Goal: Task Accomplishment & Management: Complete application form

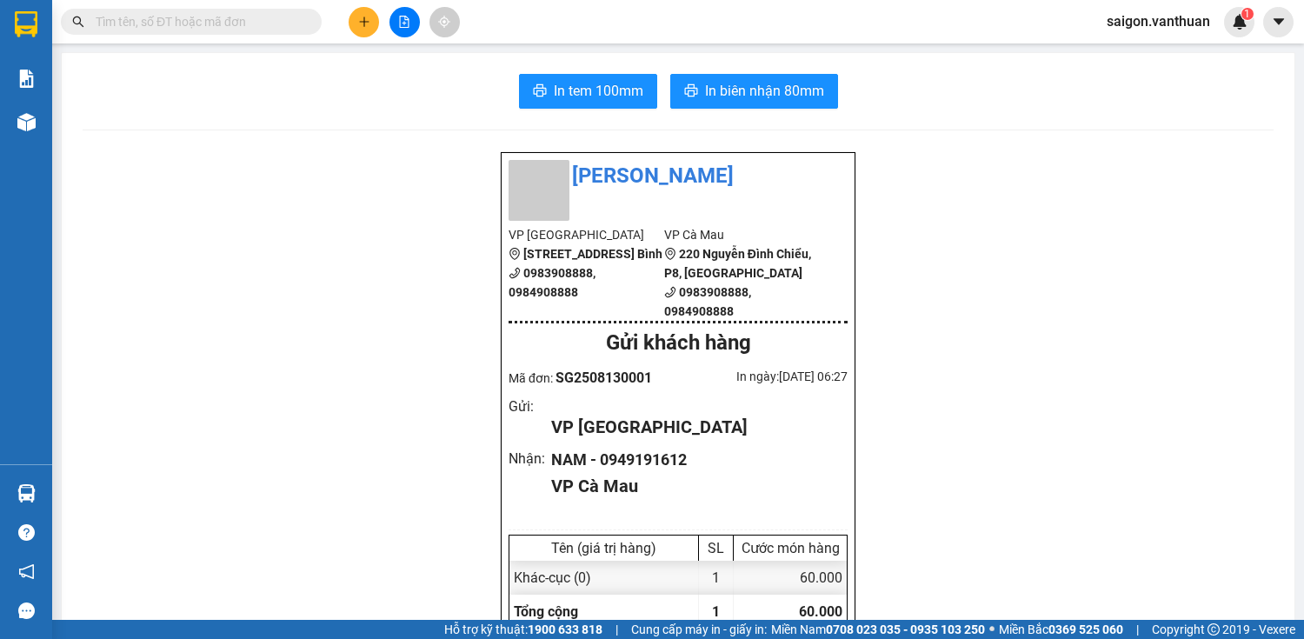
drag, startPoint x: 1005, startPoint y: 561, endPoint x: 1029, endPoint y: 571, distance: 26.1
click at [365, 24] on icon "plus" at bounding box center [364, 22] width 12 height 12
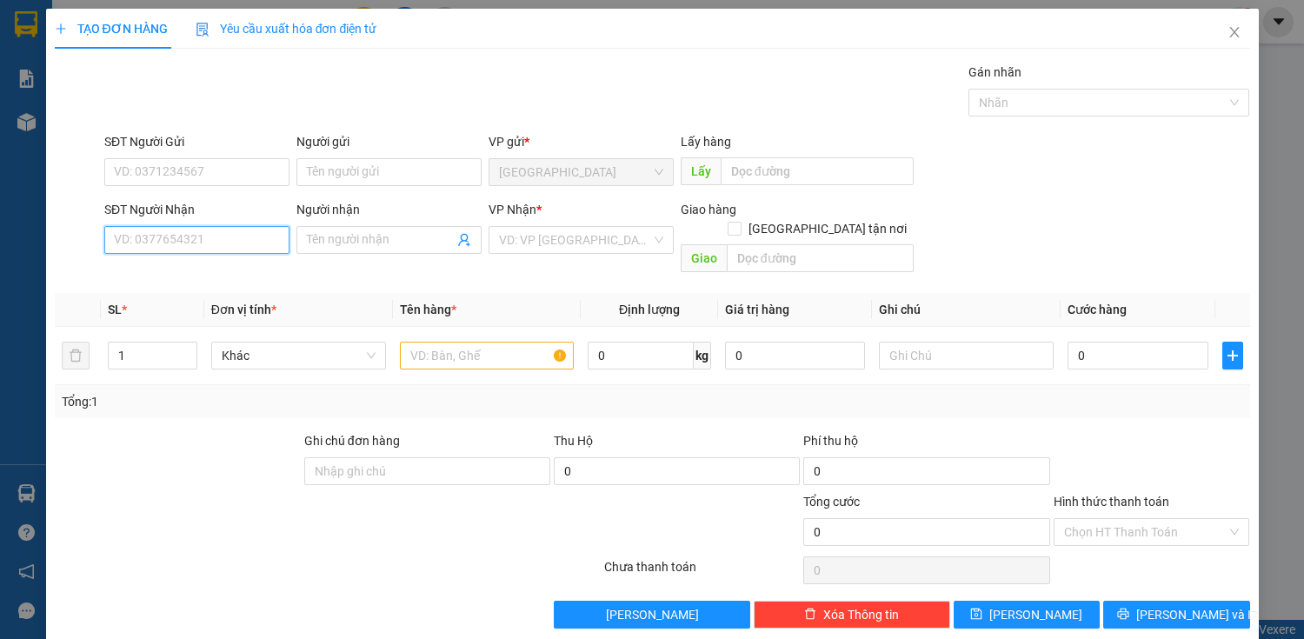
click at [193, 246] on input "SĐT Người Nhận" at bounding box center [196, 240] width 185 height 28
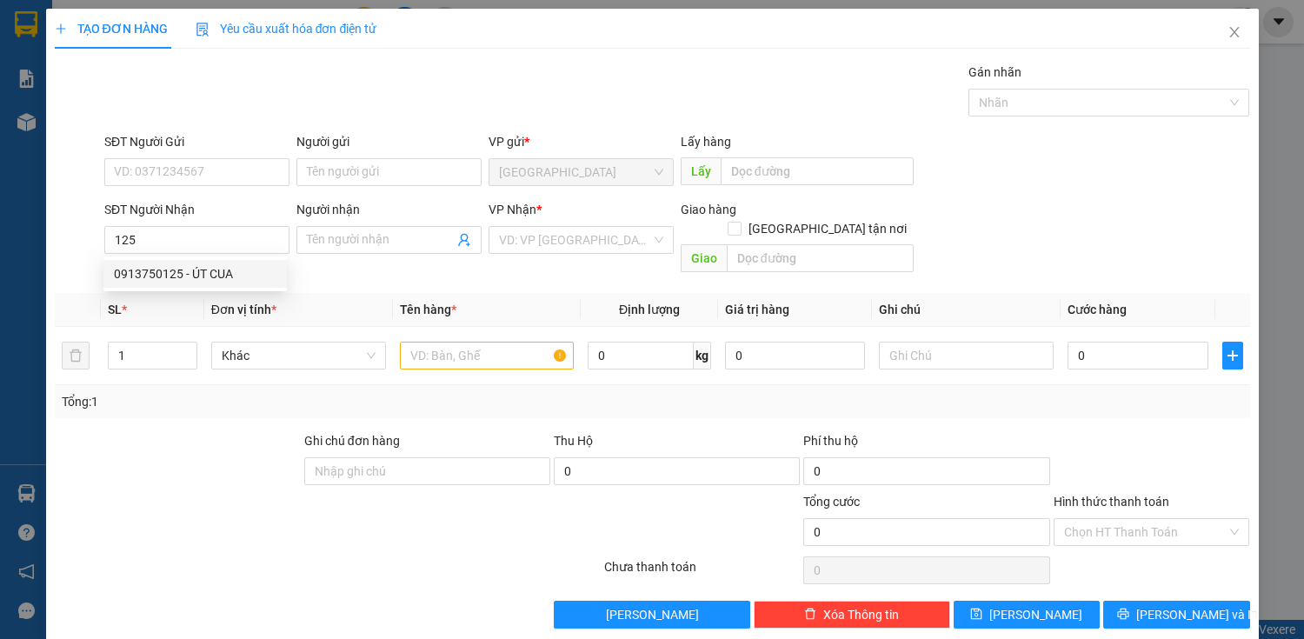
click at [212, 257] on div "0913750125 0913750125 - ÚT CUA" at bounding box center [194, 273] width 183 height 35
click at [214, 264] on div "Transit Pickup Surcharge Ids Transit Deliver Surcharge Ids Transit Deliver Surc…" at bounding box center [652, 346] width 1195 height 566
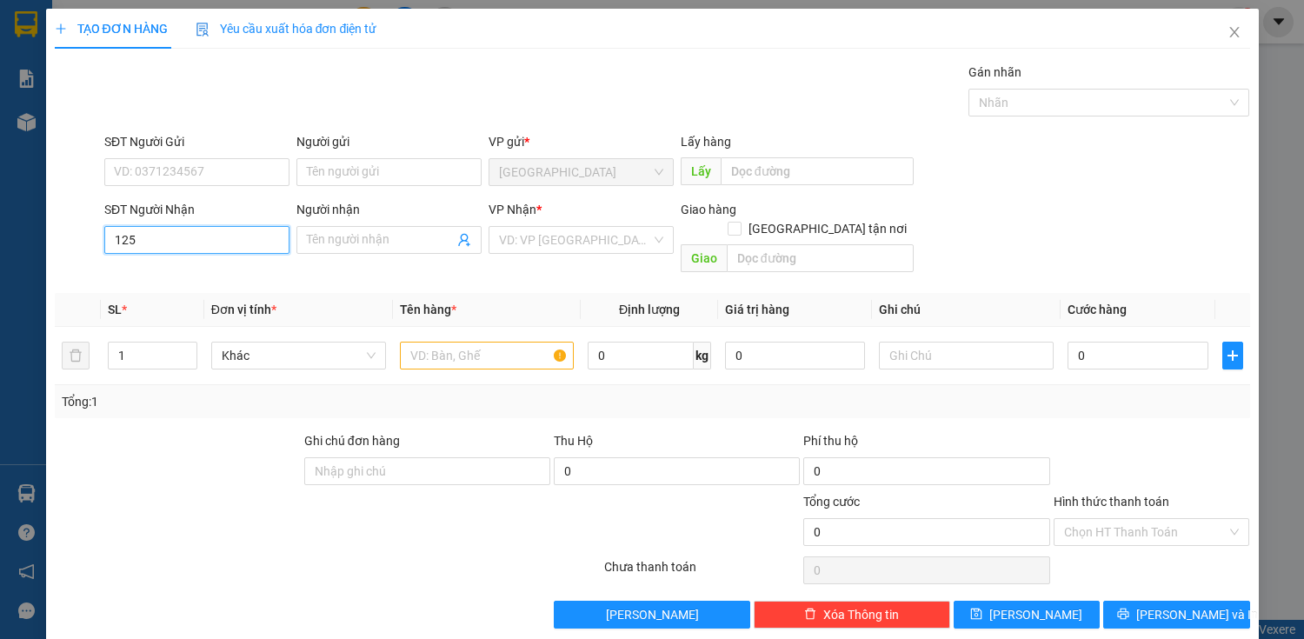
click at [218, 247] on input "125" at bounding box center [196, 240] width 185 height 28
click at [212, 277] on div "0913750125 - ÚT CUA" at bounding box center [195, 273] width 163 height 19
type input "0913750125"
type input "ÚT CUA"
type input "190.000"
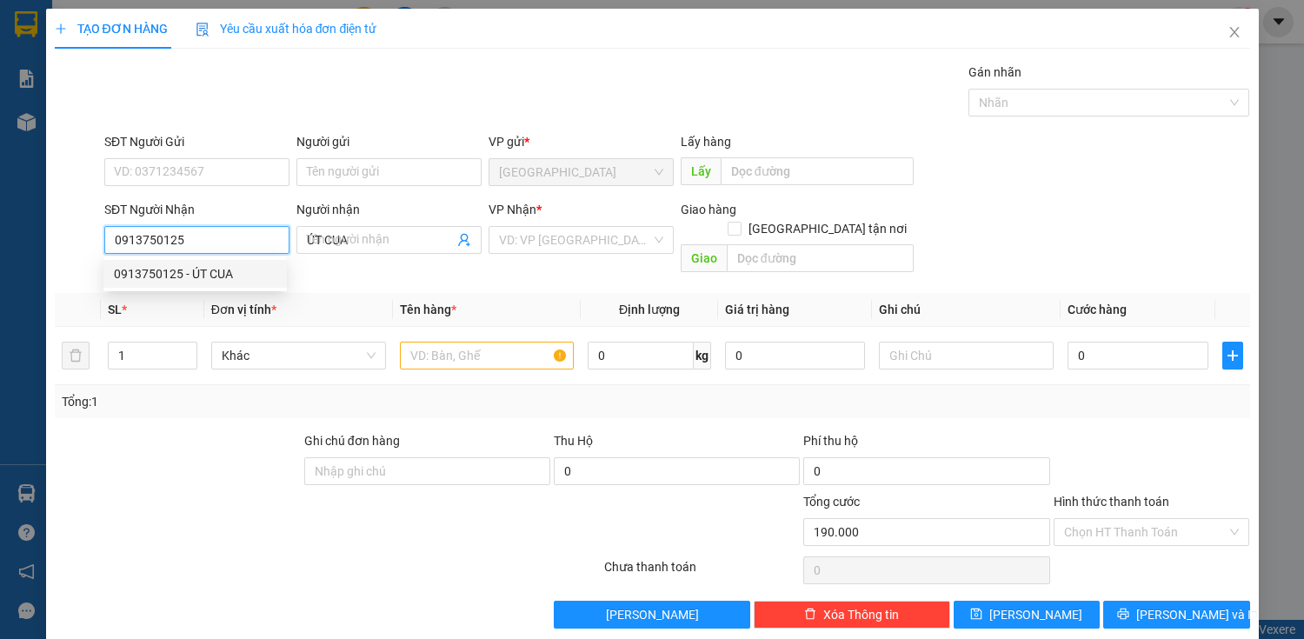
type input "190.000"
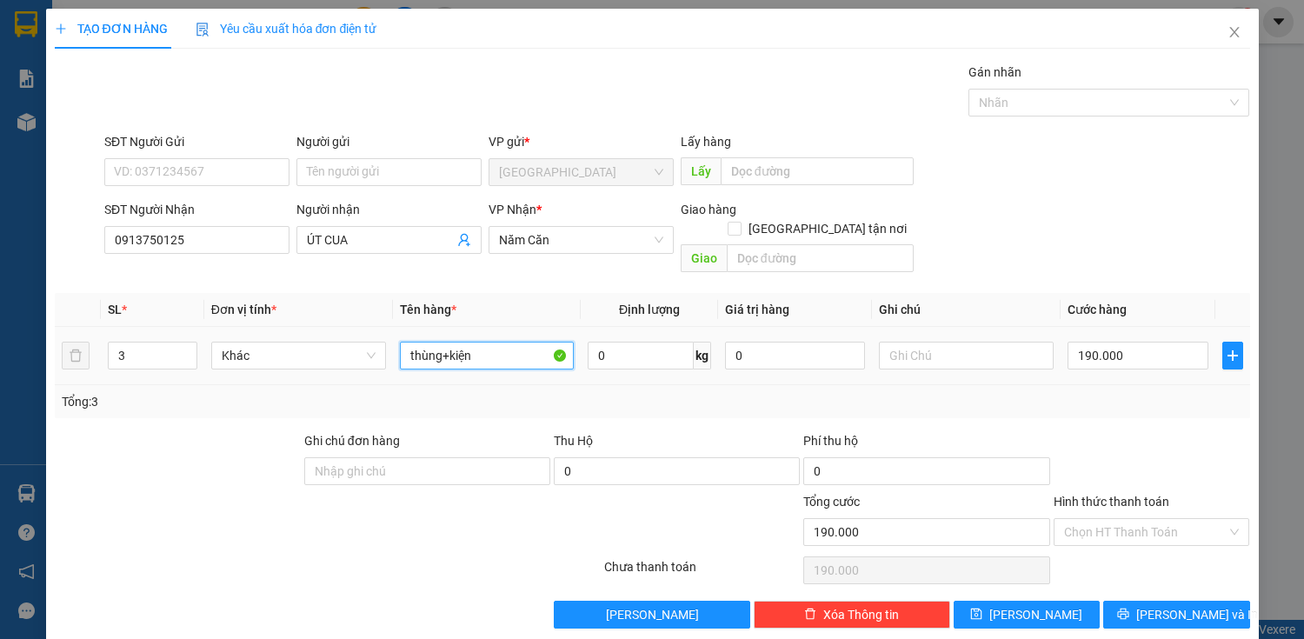
click at [515, 342] on input "thùng+kiện" at bounding box center [487, 356] width 175 height 28
type input "thùng"
click at [184, 358] on icon "down" at bounding box center [187, 361] width 6 height 6
type input "2"
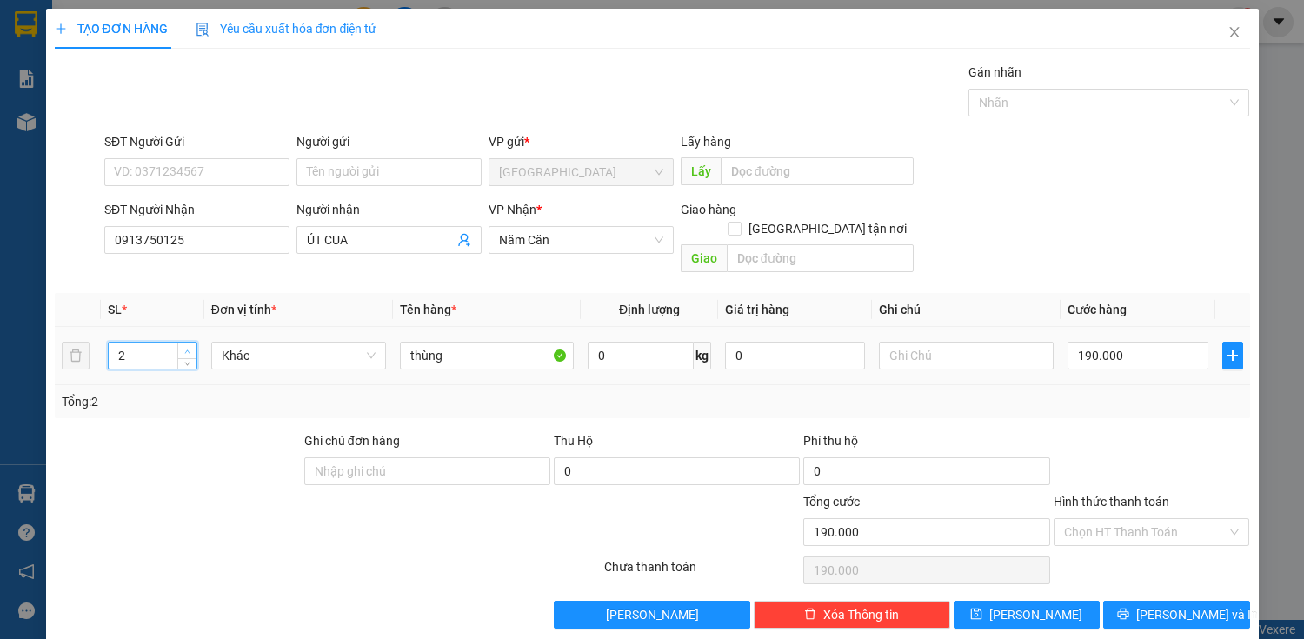
click at [184, 349] on icon "up" at bounding box center [187, 352] width 6 height 6
click at [1092, 342] on input "190.000" at bounding box center [1137, 356] width 140 height 28
type input "0"
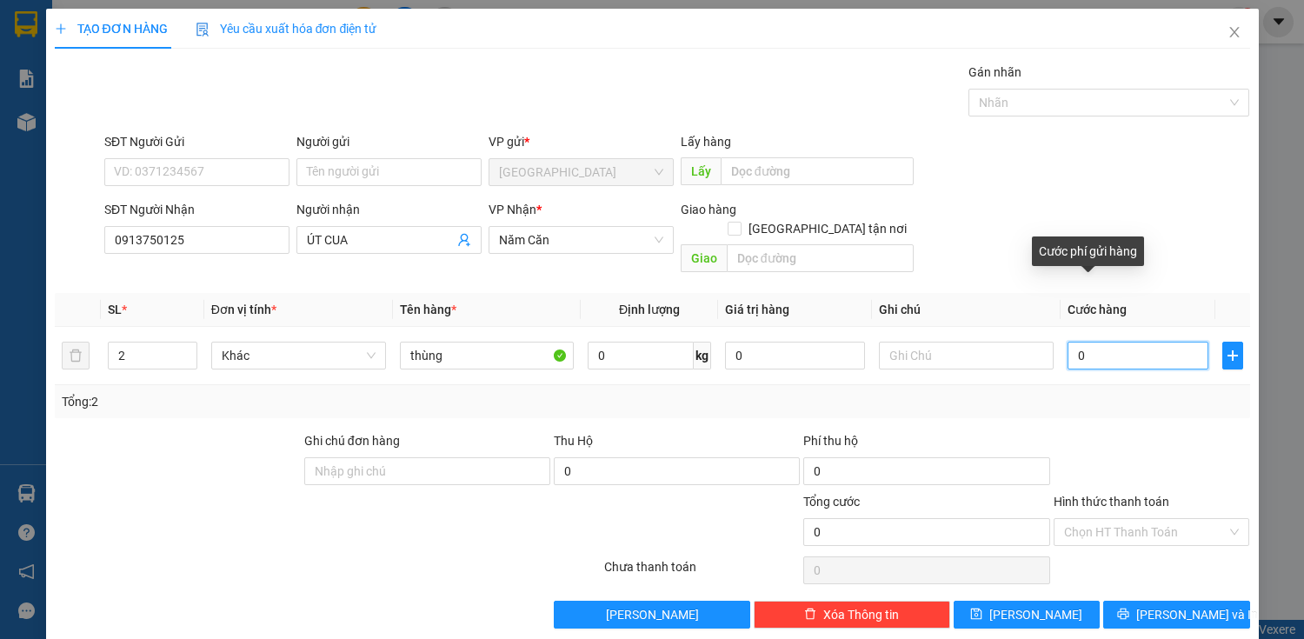
type input "20"
type input "0"
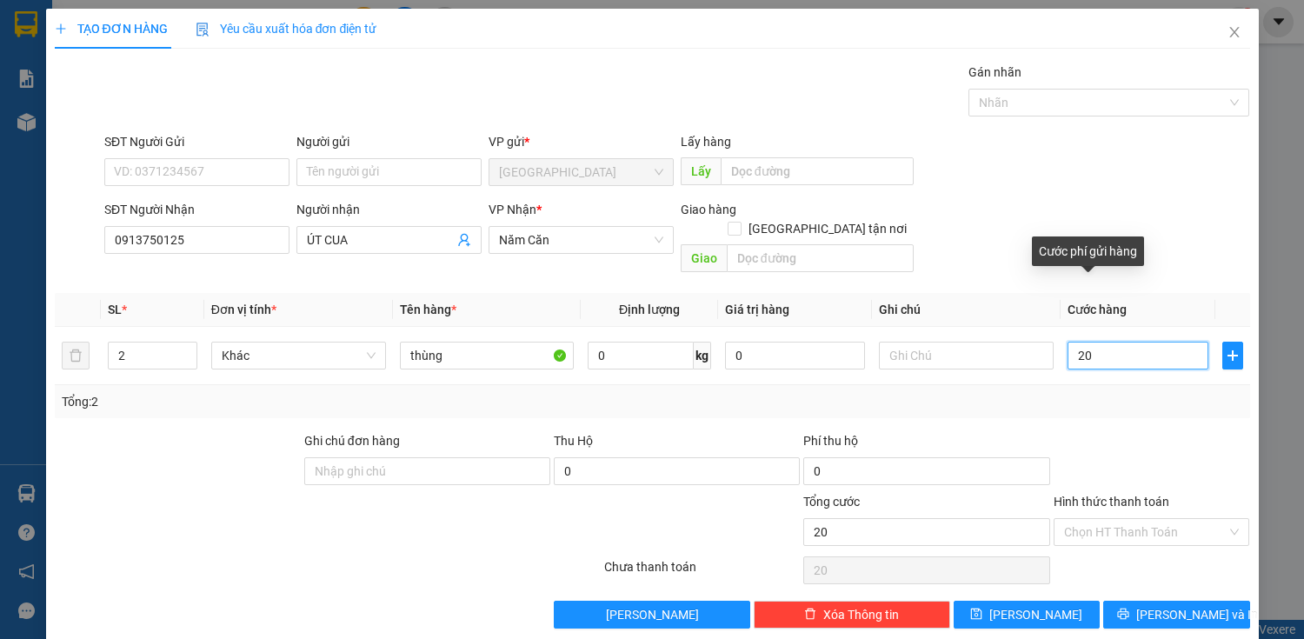
type input "0"
type input "10"
type input "160"
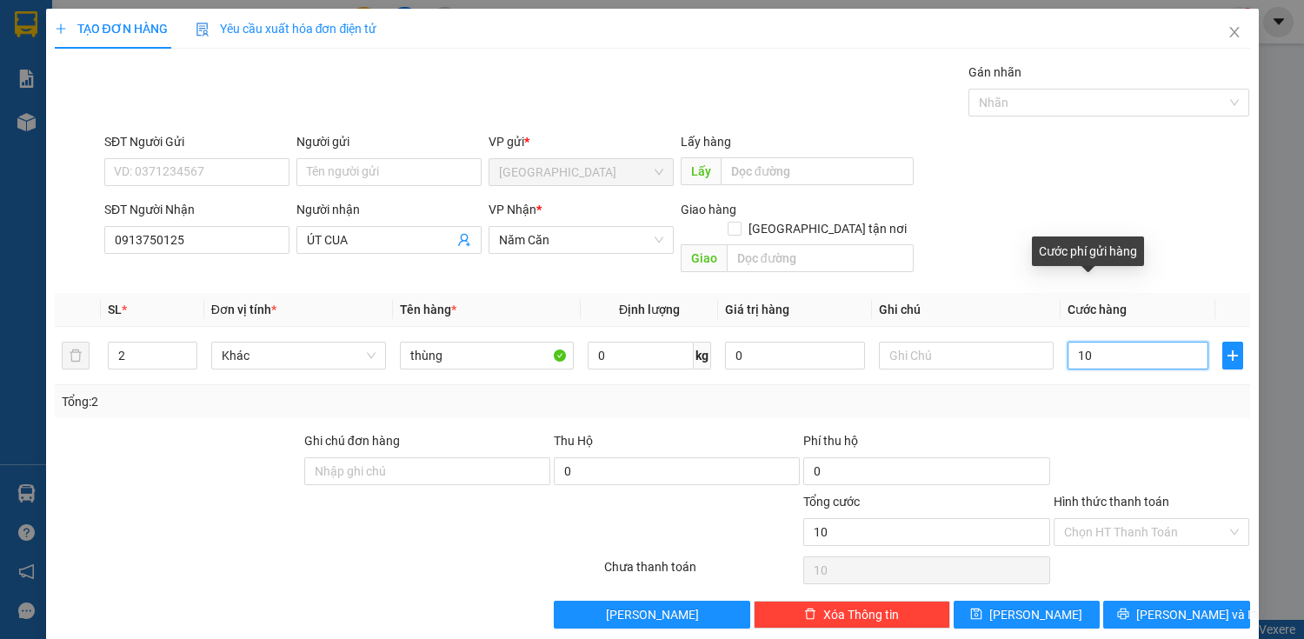
type input "160"
type input "1.600"
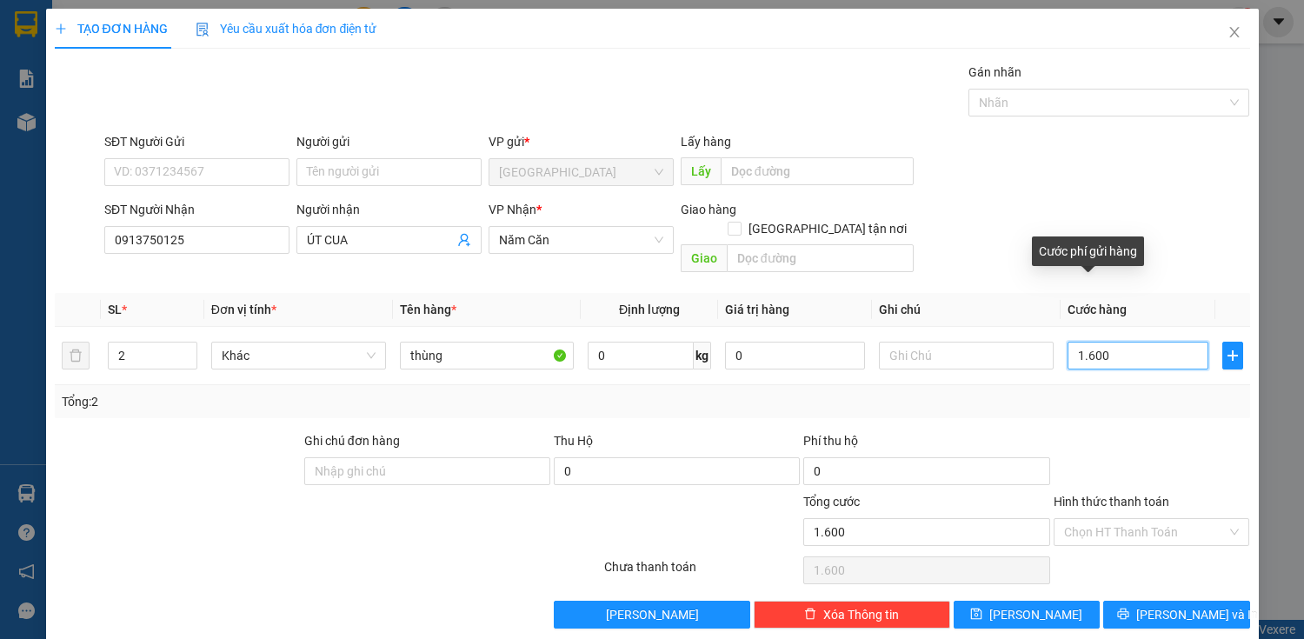
type input "16.000"
type input "160.000"
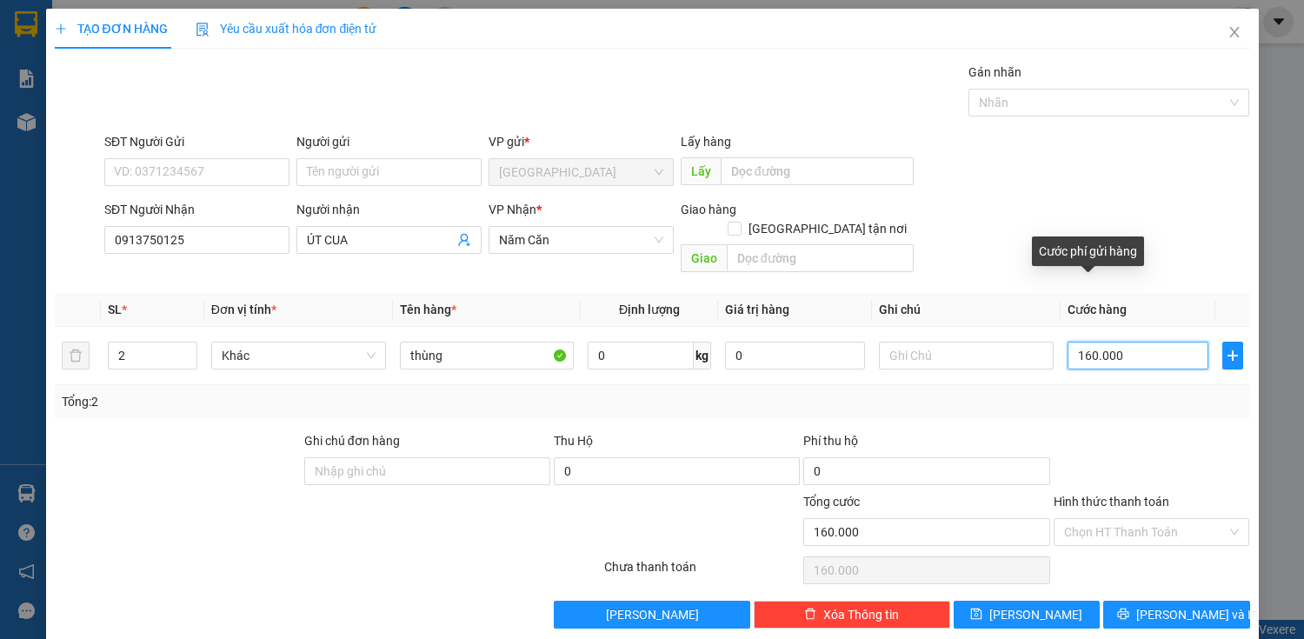
type input "160.000"
drag, startPoint x: 1064, startPoint y: 293, endPoint x: 1125, endPoint y: 597, distance: 310.2
click at [1125, 601] on button "[PERSON_NAME] và In" at bounding box center [1176, 615] width 146 height 28
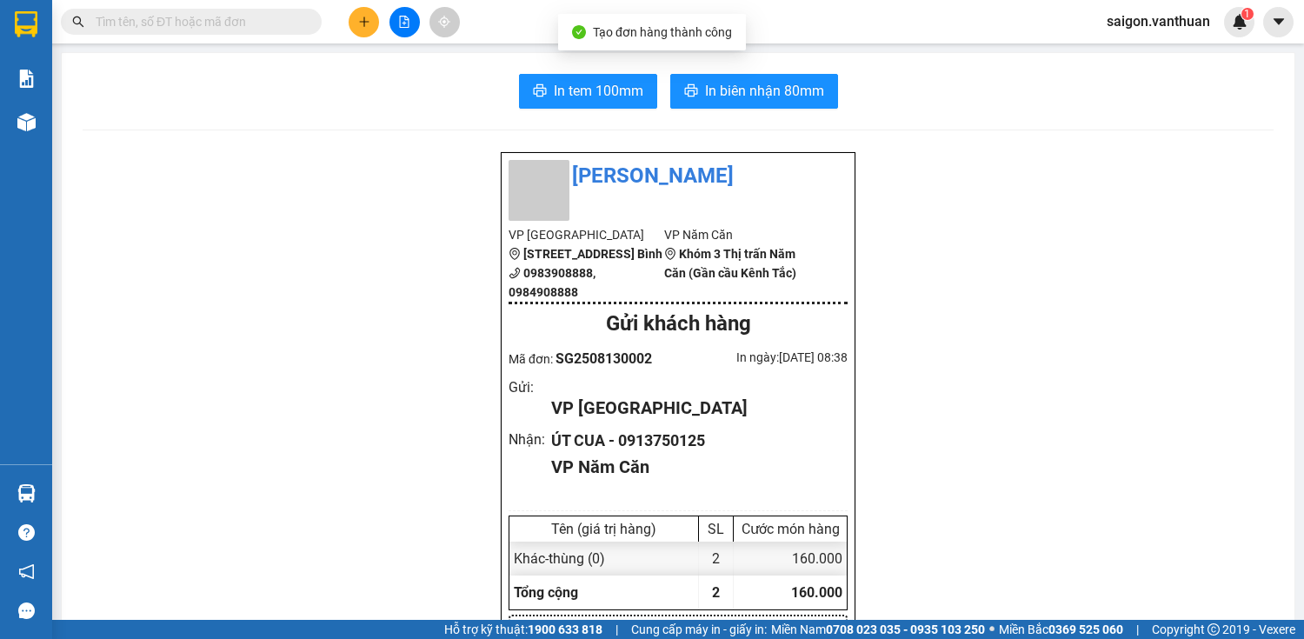
click at [541, 86] on button "In tem 100mm" at bounding box center [588, 91] width 138 height 35
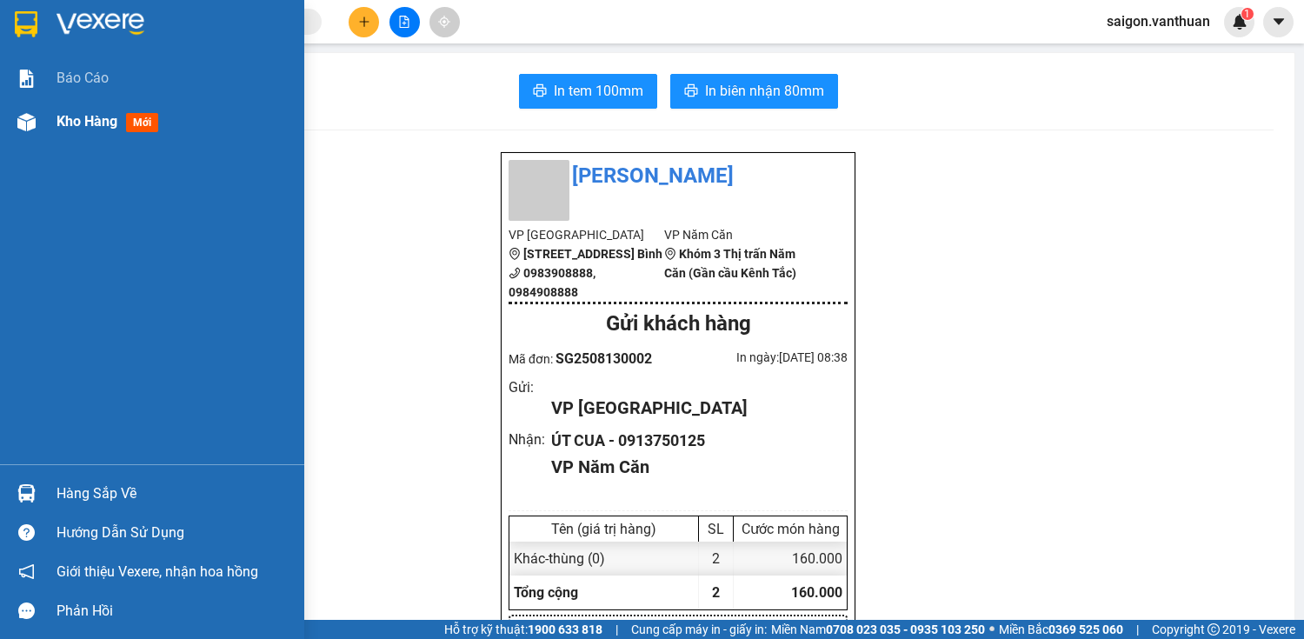
click at [99, 114] on span "Kho hàng" at bounding box center [86, 121] width 61 height 17
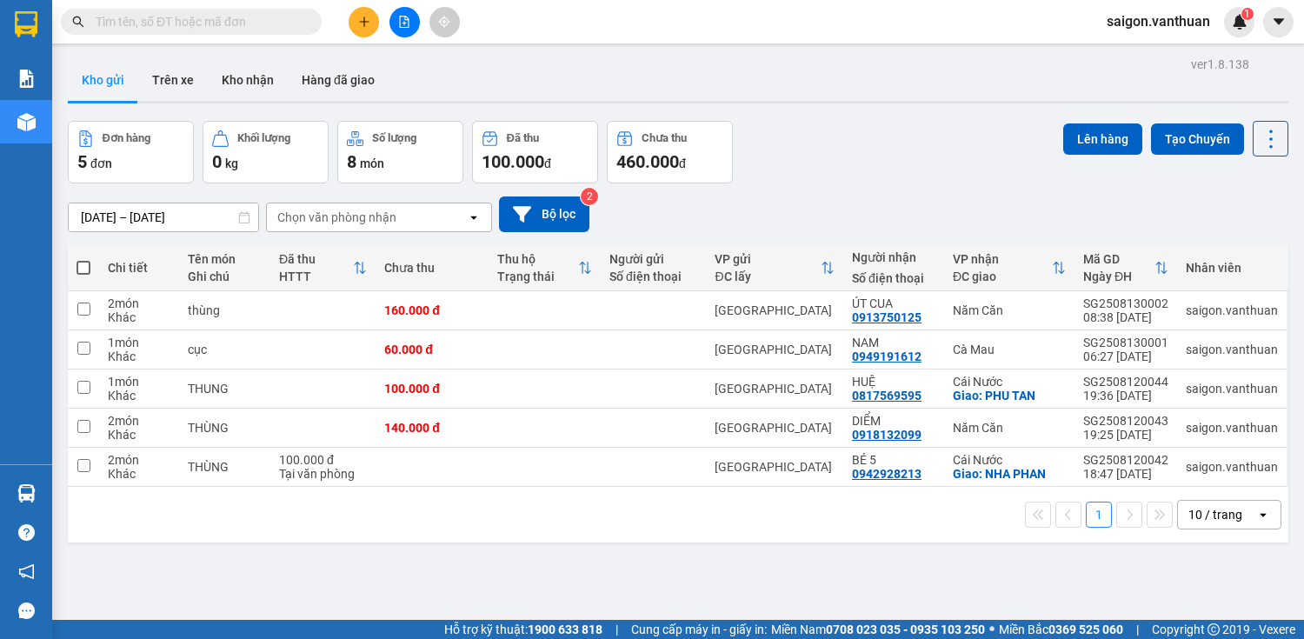
click at [81, 261] on span at bounding box center [83, 268] width 14 height 14
click at [83, 259] on input "checkbox" at bounding box center [83, 259] width 0 height 0
checkbox input "true"
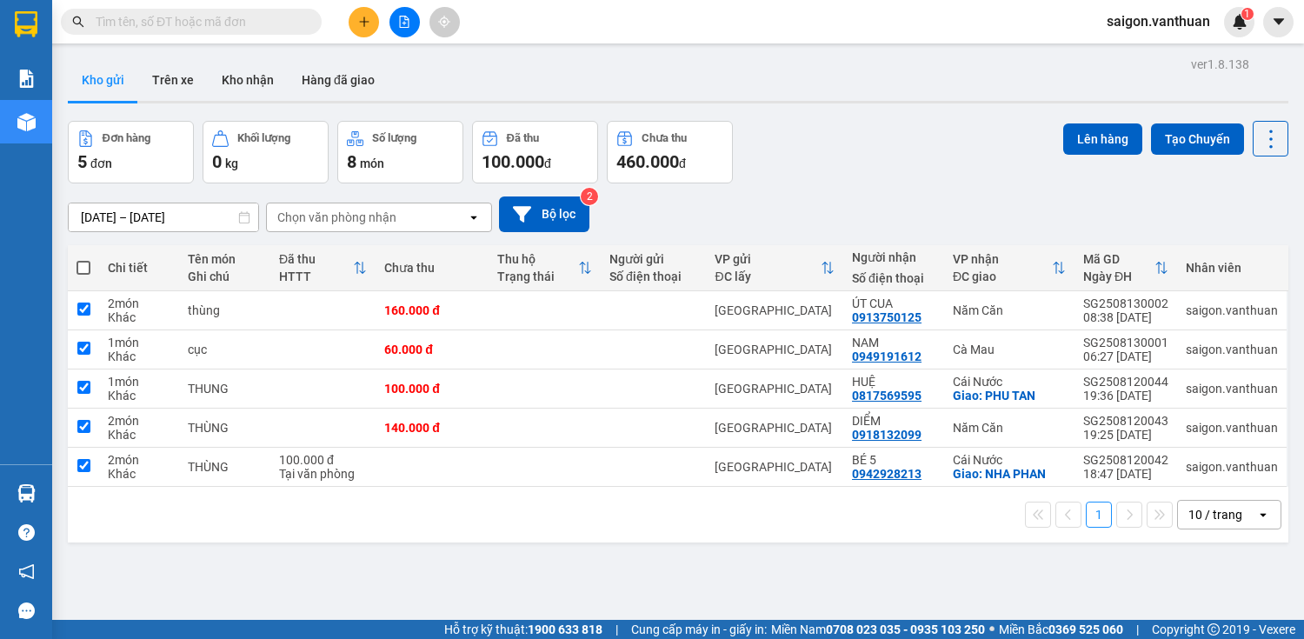
checkbox input "true"
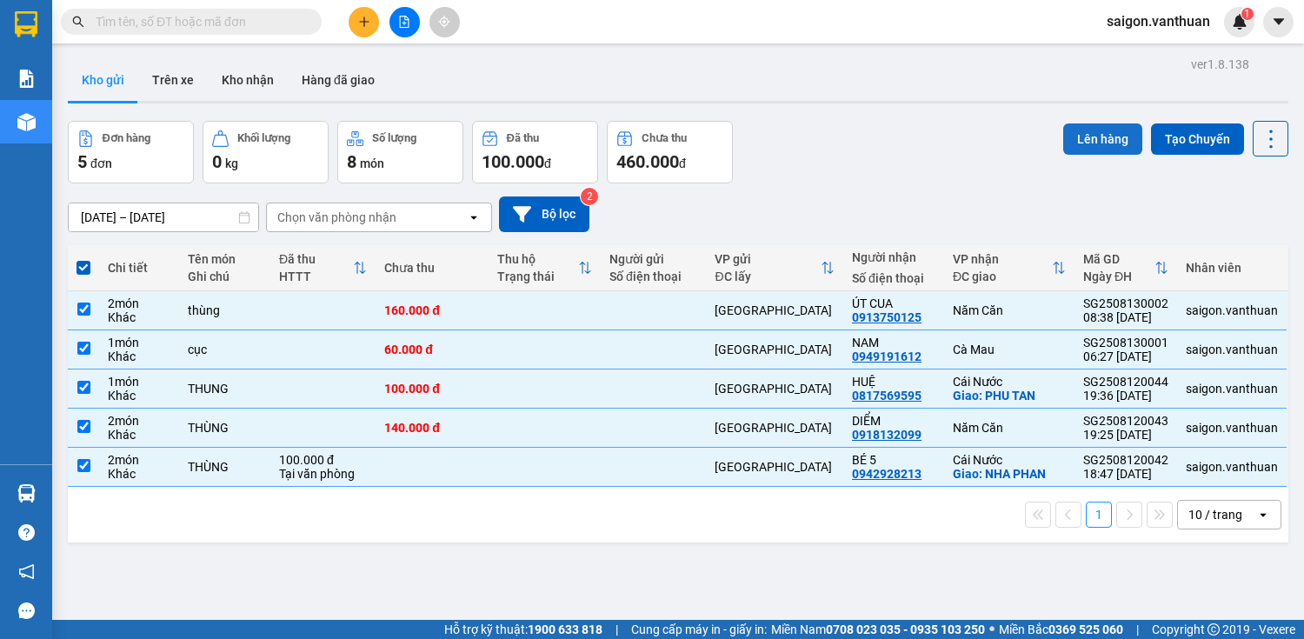
click at [1112, 132] on button "Lên hàng" at bounding box center [1102, 138] width 79 height 31
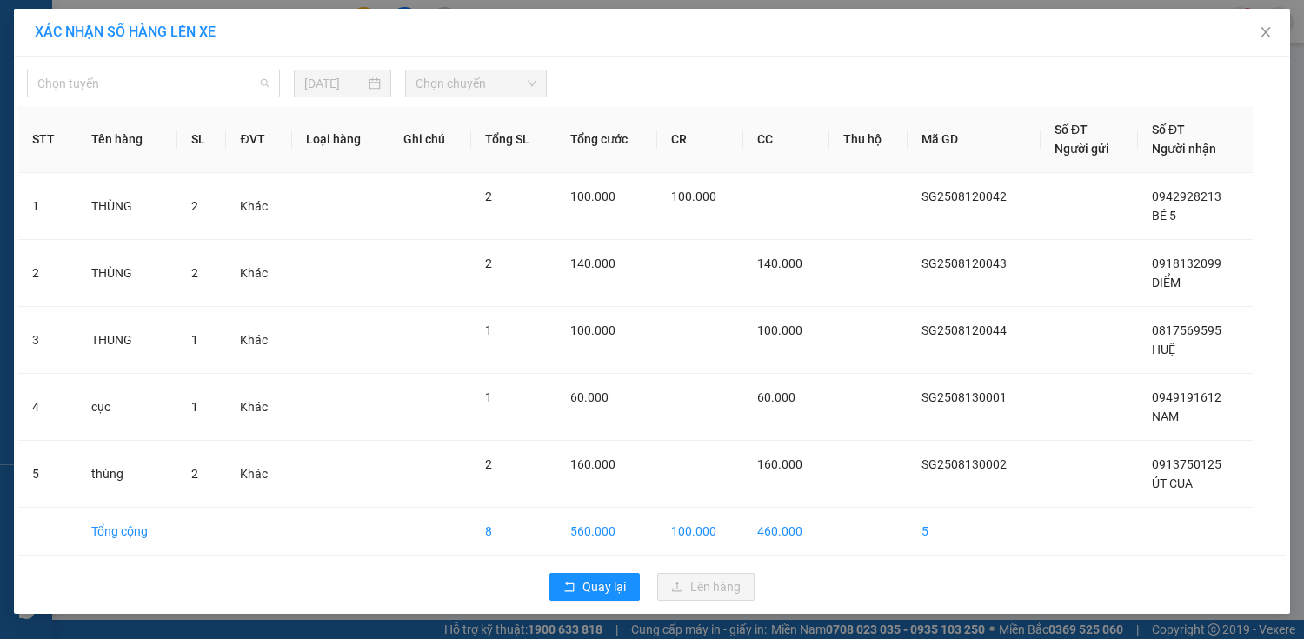
drag, startPoint x: 177, startPoint y: 80, endPoint x: 129, endPoint y: 132, distance: 71.3
click at [172, 87] on span "Chọn tuyến" at bounding box center [153, 83] width 232 height 26
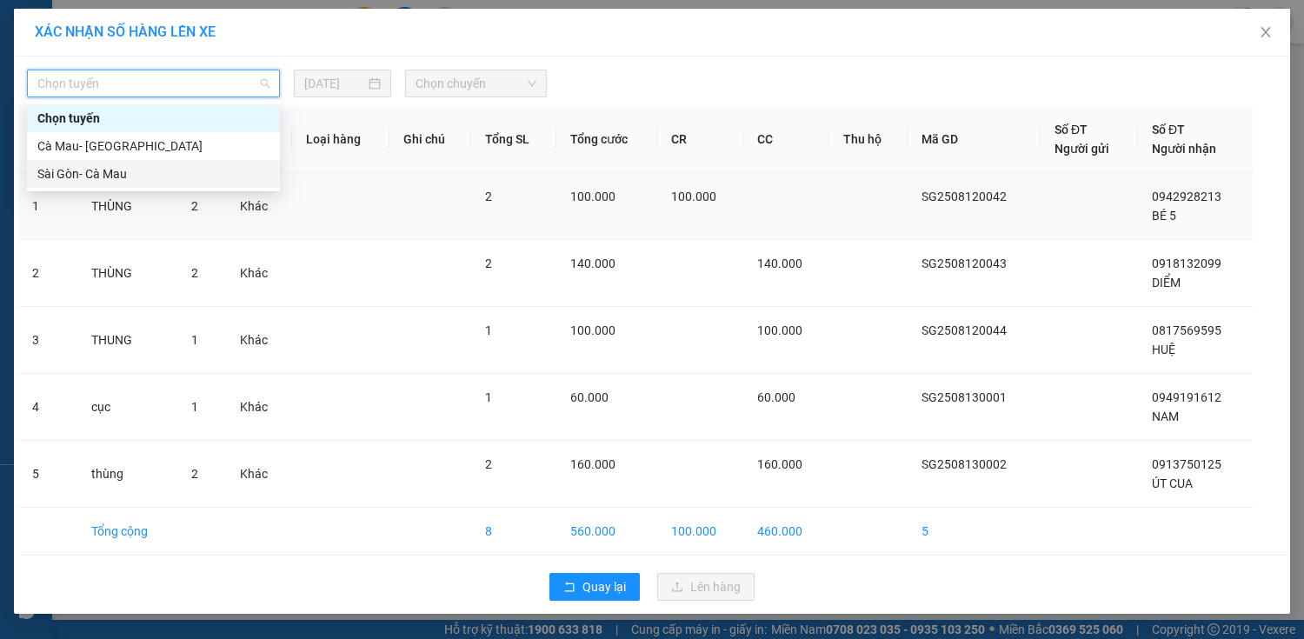
click at [107, 177] on div "Sài Gòn- Cà Mau" at bounding box center [153, 173] width 232 height 19
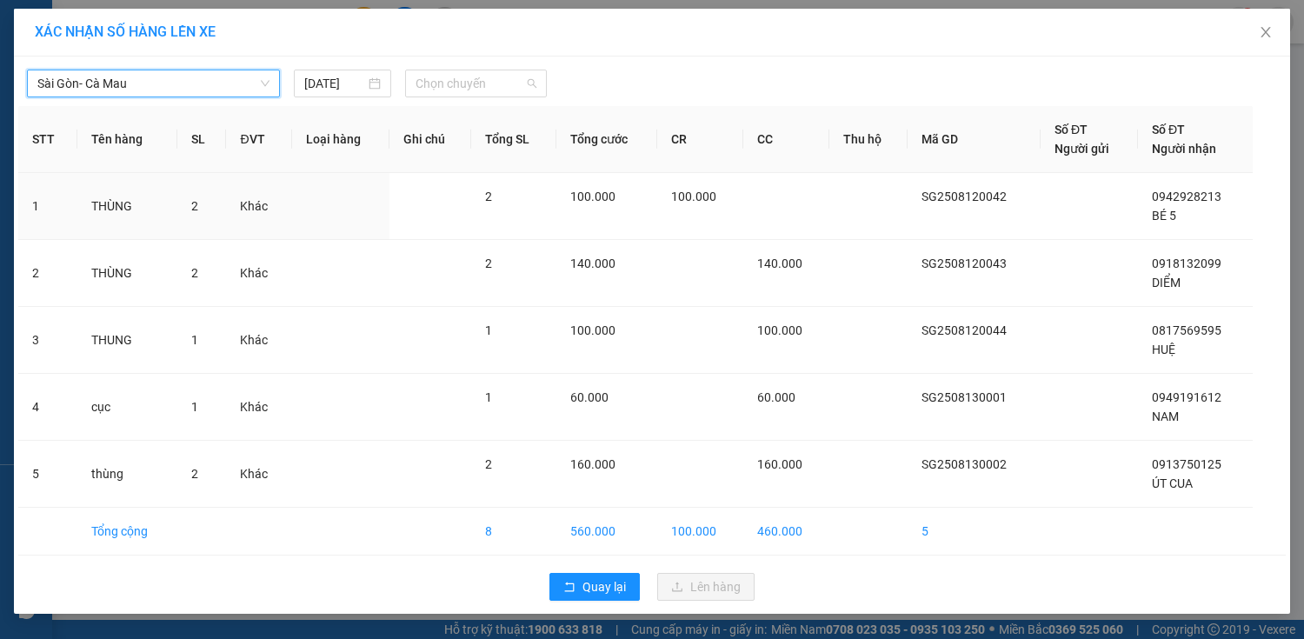
drag, startPoint x: 499, startPoint y: 87, endPoint x: 454, endPoint y: 216, distance: 136.3
click at [498, 90] on span "Chọn chuyến" at bounding box center [475, 83] width 121 height 26
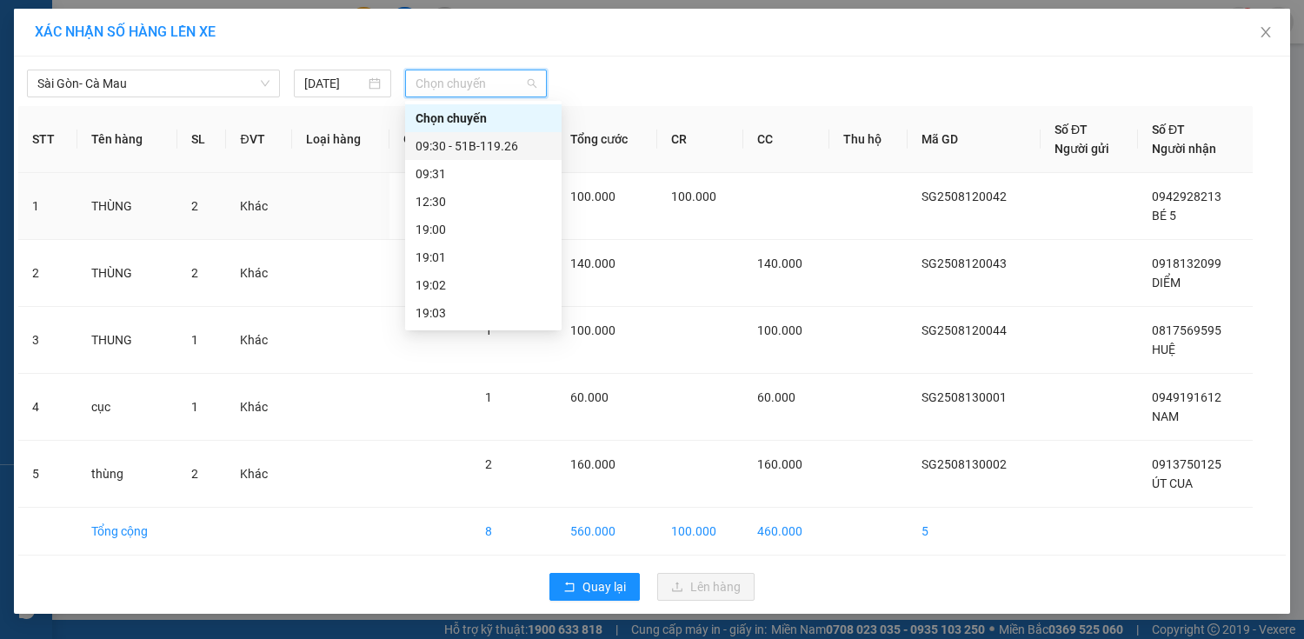
click at [483, 149] on div "09:30 - 51B-119.26" at bounding box center [483, 145] width 136 height 19
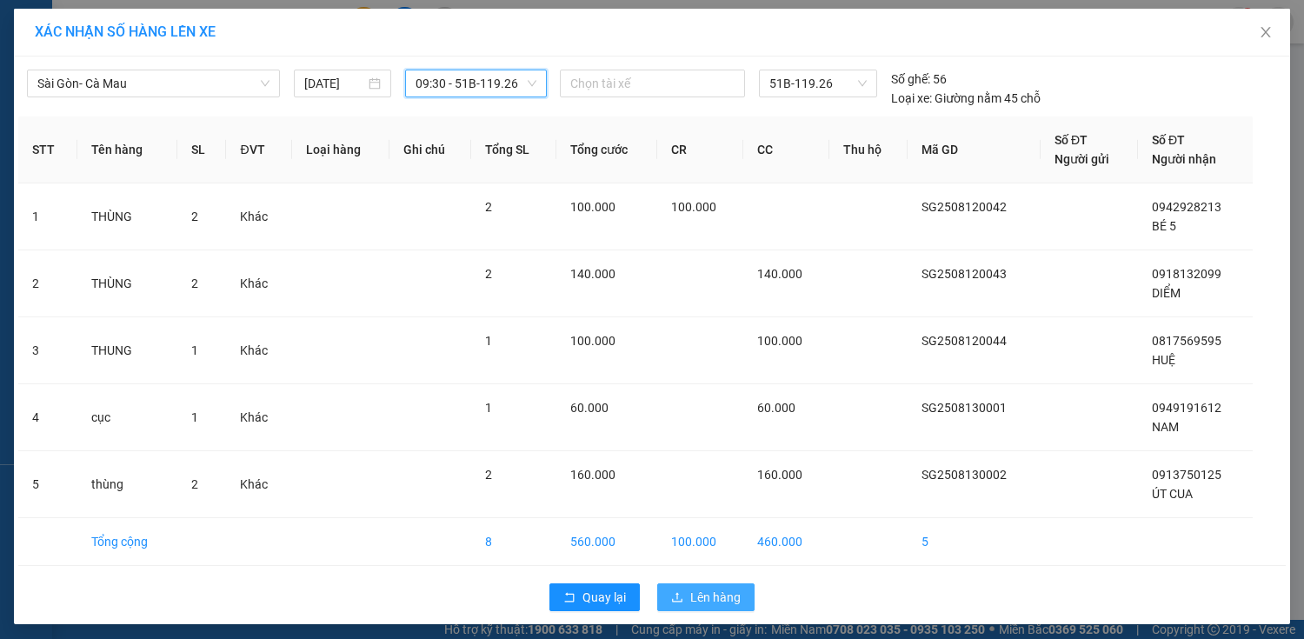
click at [714, 590] on span "Lên hàng" at bounding box center [715, 597] width 50 height 19
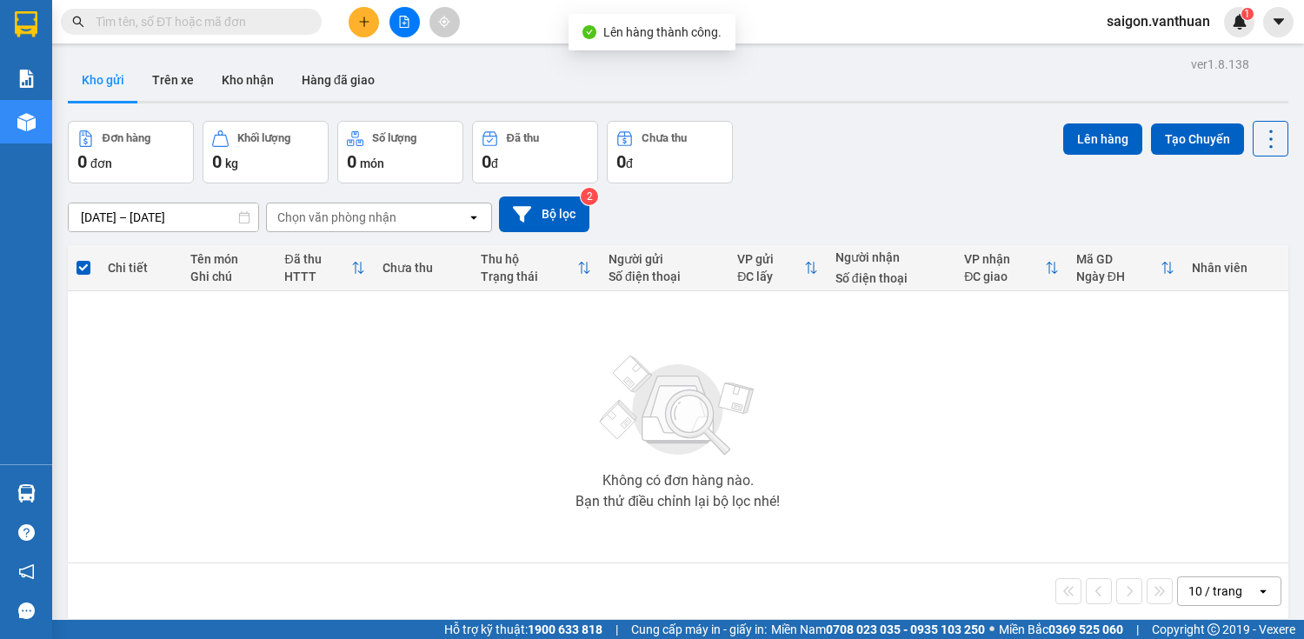
click at [410, 30] on button at bounding box center [404, 22] width 30 height 30
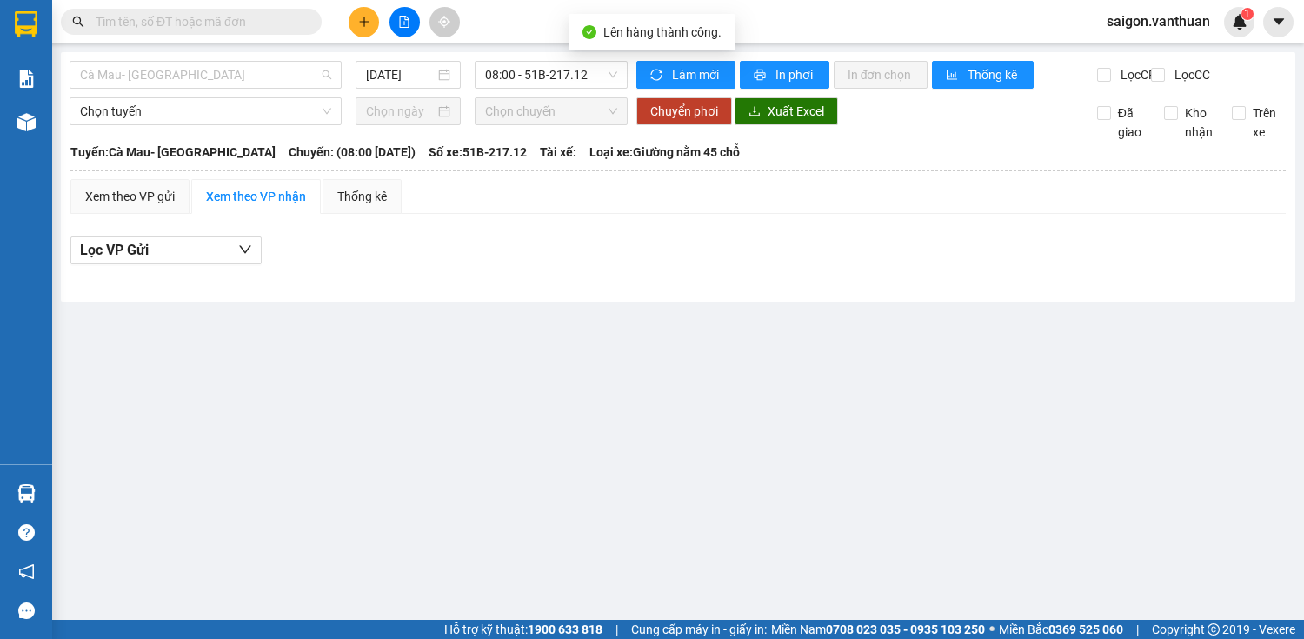
drag, startPoint x: 232, startPoint y: 73, endPoint x: 176, endPoint y: 153, distance: 97.9
click at [230, 74] on span "Cà Mau- Sài Gòn" at bounding box center [205, 75] width 251 height 26
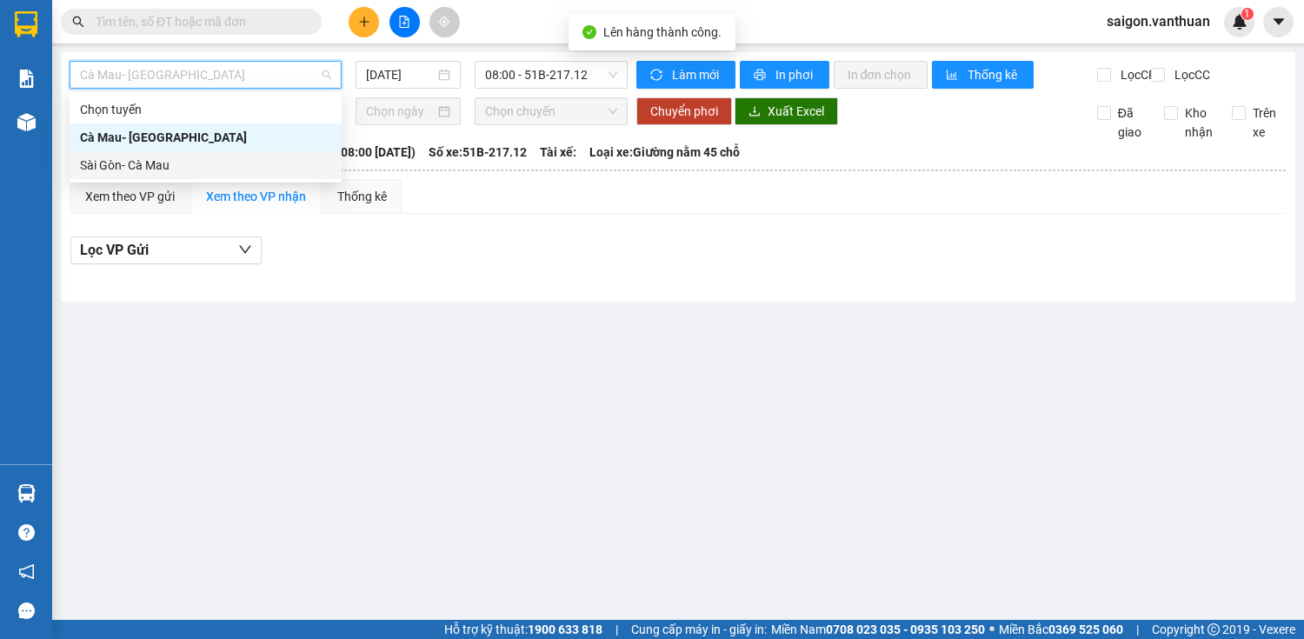
click at [163, 167] on div "Sài Gòn- Cà Mau" at bounding box center [205, 165] width 251 height 19
type input "[DATE]"
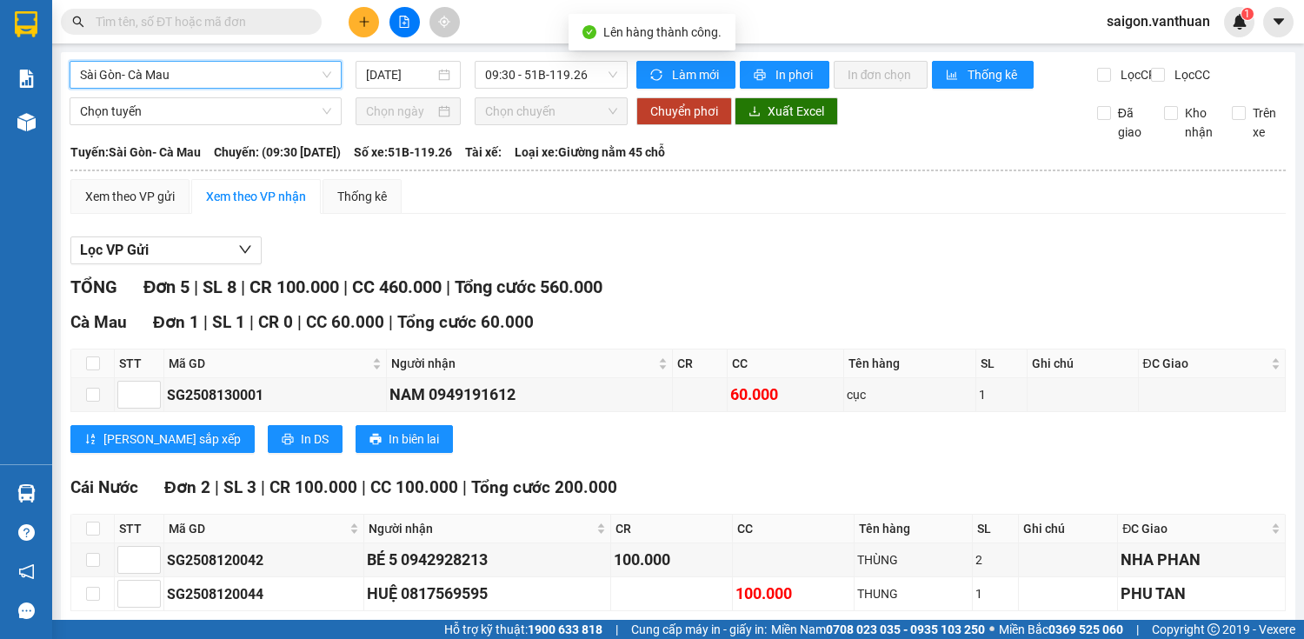
click at [524, 89] on div "Sài Gòn- Cà Mau Sài Gòn- Cà Mau 13/08/2025 09:30 - 51B-119.26" at bounding box center [349, 75] width 558 height 28
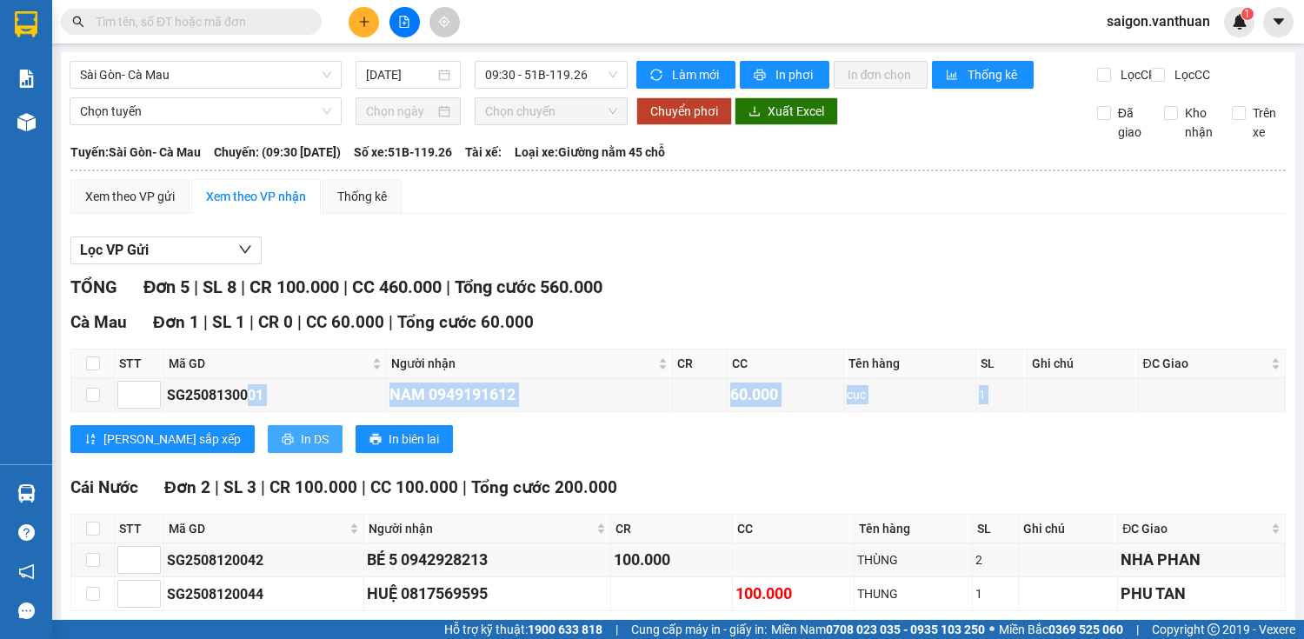
drag, startPoint x: 247, startPoint y: 424, endPoint x: 242, endPoint y: 452, distance: 28.1
click at [242, 452] on div "Cà Mau Đơn 1 | SL 1 | CR 0 | CC 60.000 | Tổng cước 60.000 STT Mã GD Người nhận …" at bounding box center [677, 387] width 1215 height 156
click at [301, 448] on span "In DS" at bounding box center [315, 438] width 28 height 19
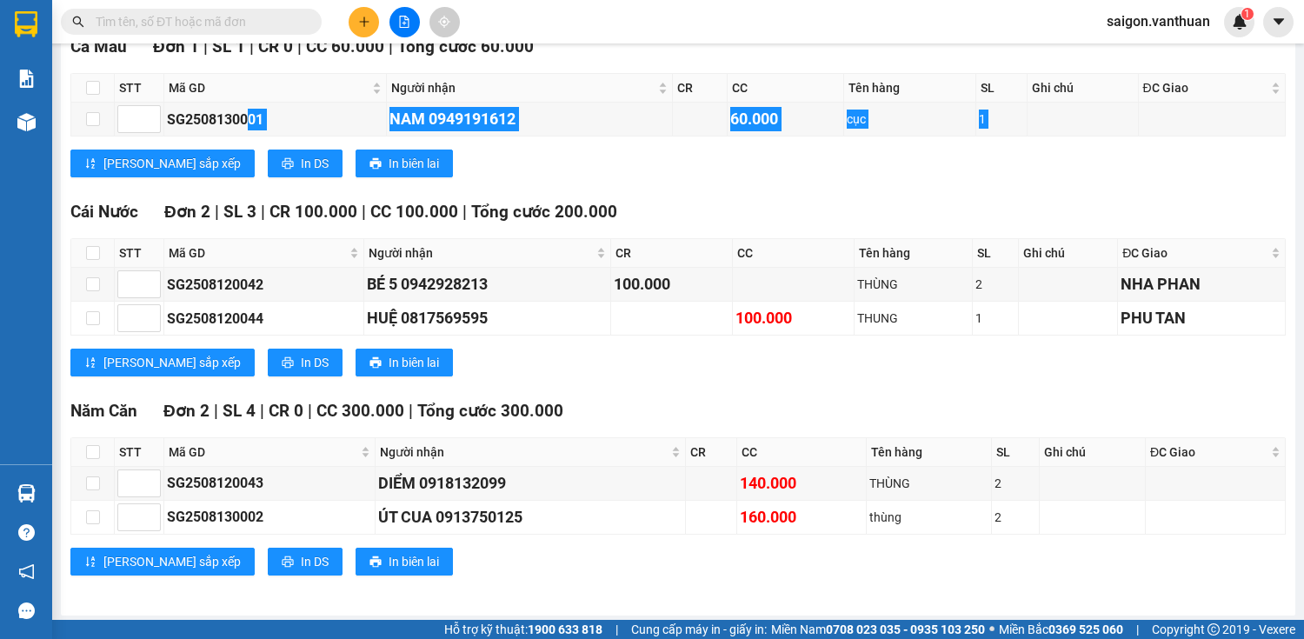
scroll to position [278, 0]
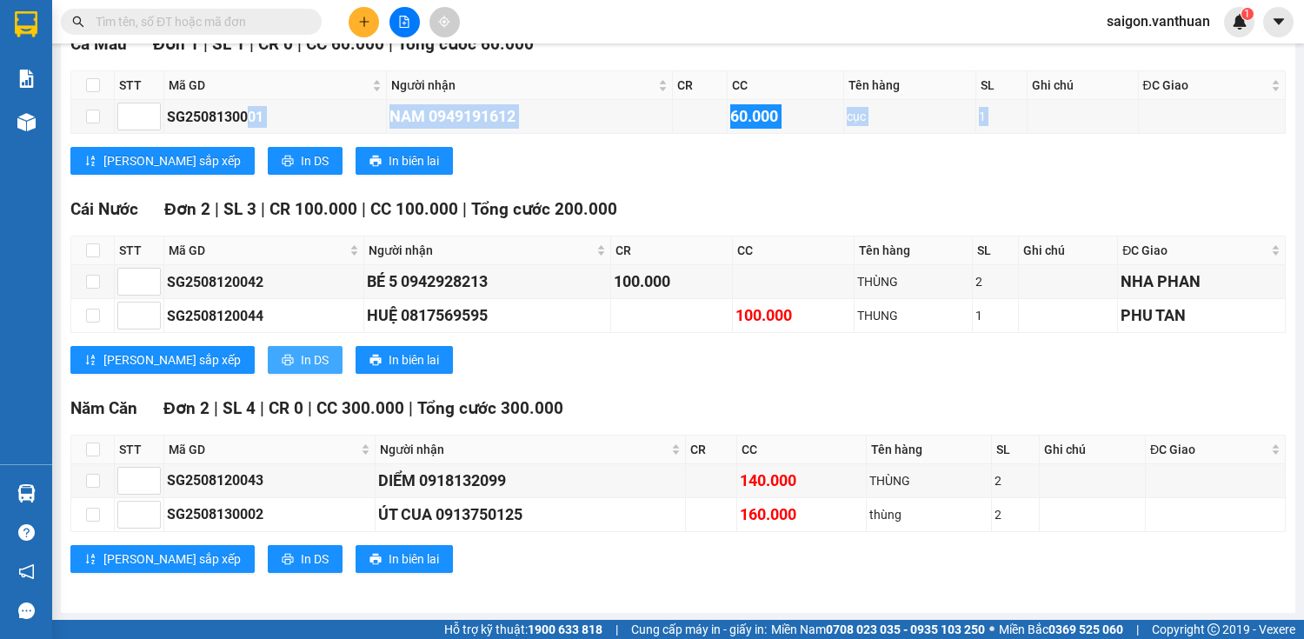
click at [268, 374] on button "In DS" at bounding box center [305, 360] width 75 height 28
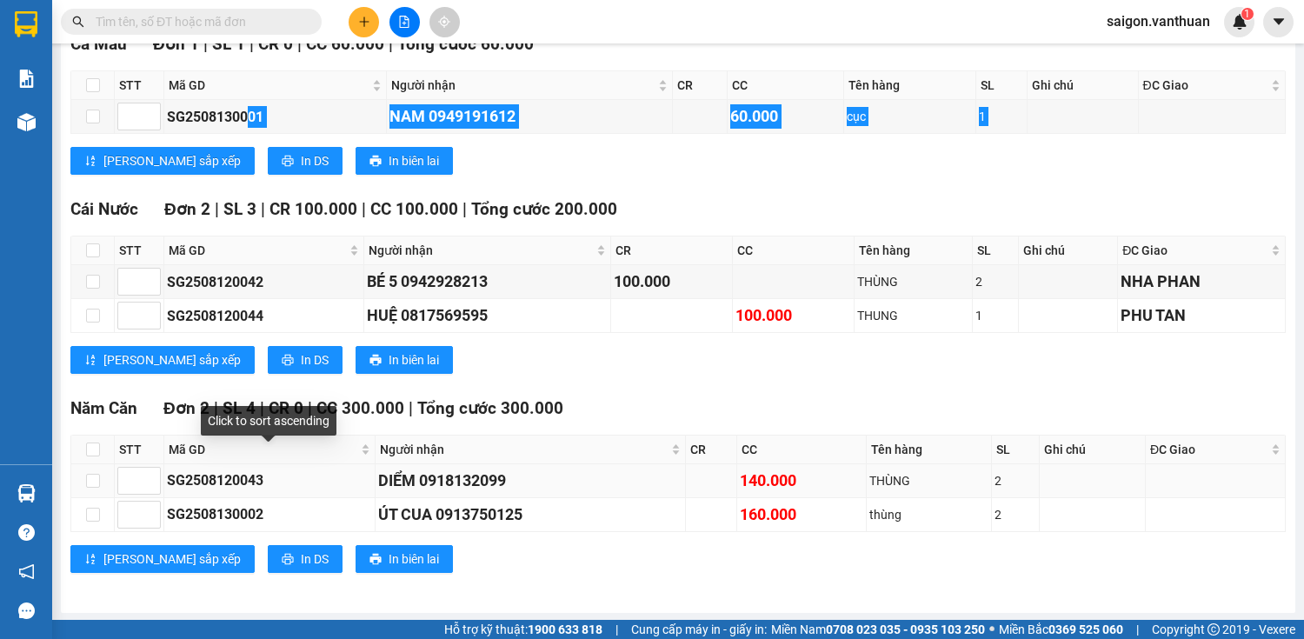
scroll to position [289, 0]
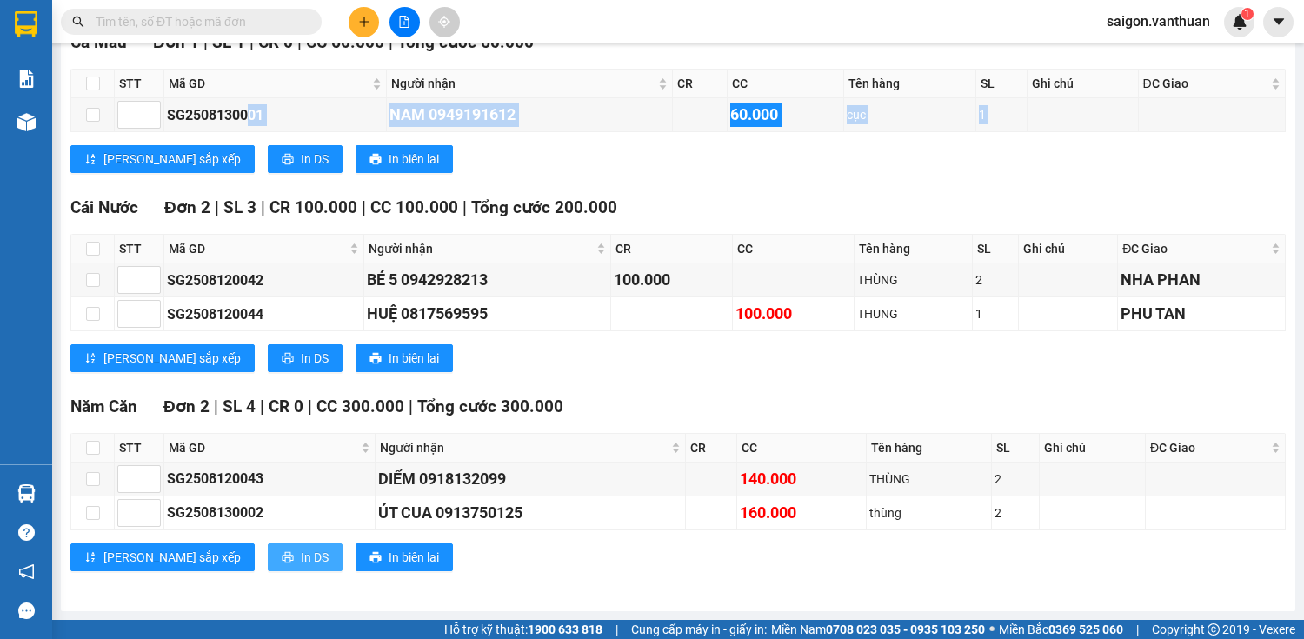
click at [268, 550] on button "In DS" at bounding box center [305, 557] width 75 height 28
click at [366, 21] on icon "plus" at bounding box center [364, 21] width 10 height 1
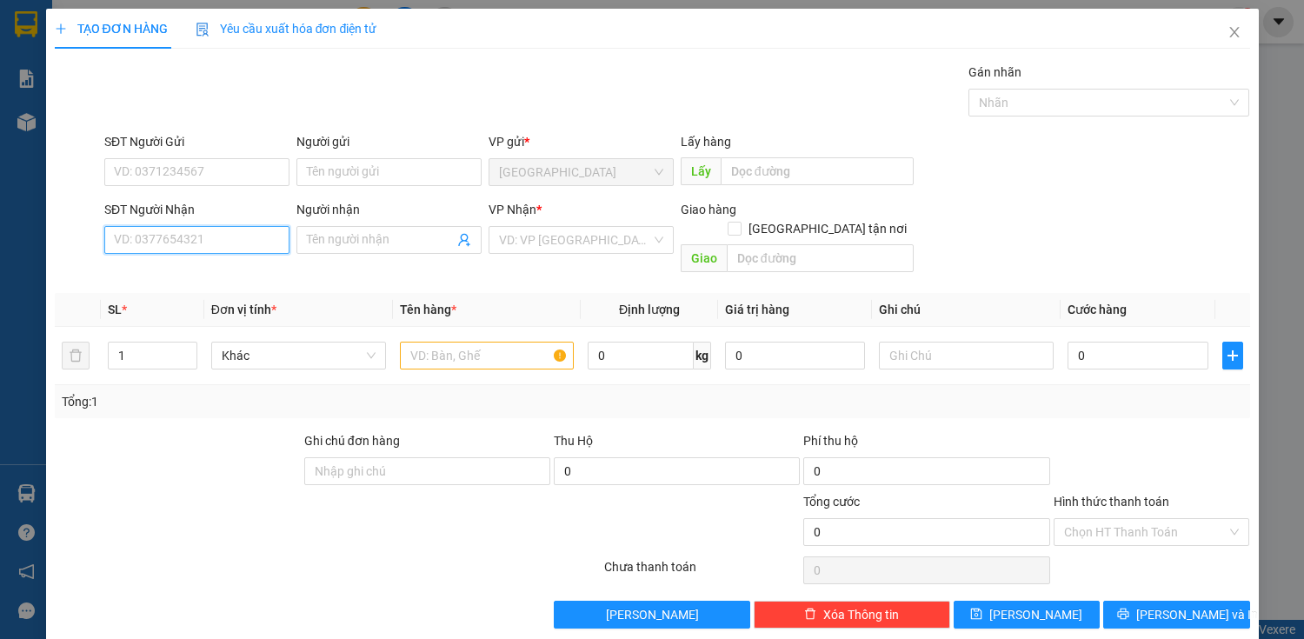
click at [236, 229] on input "SĐT Người Nhận" at bounding box center [196, 240] width 185 height 28
type input "0949513993"
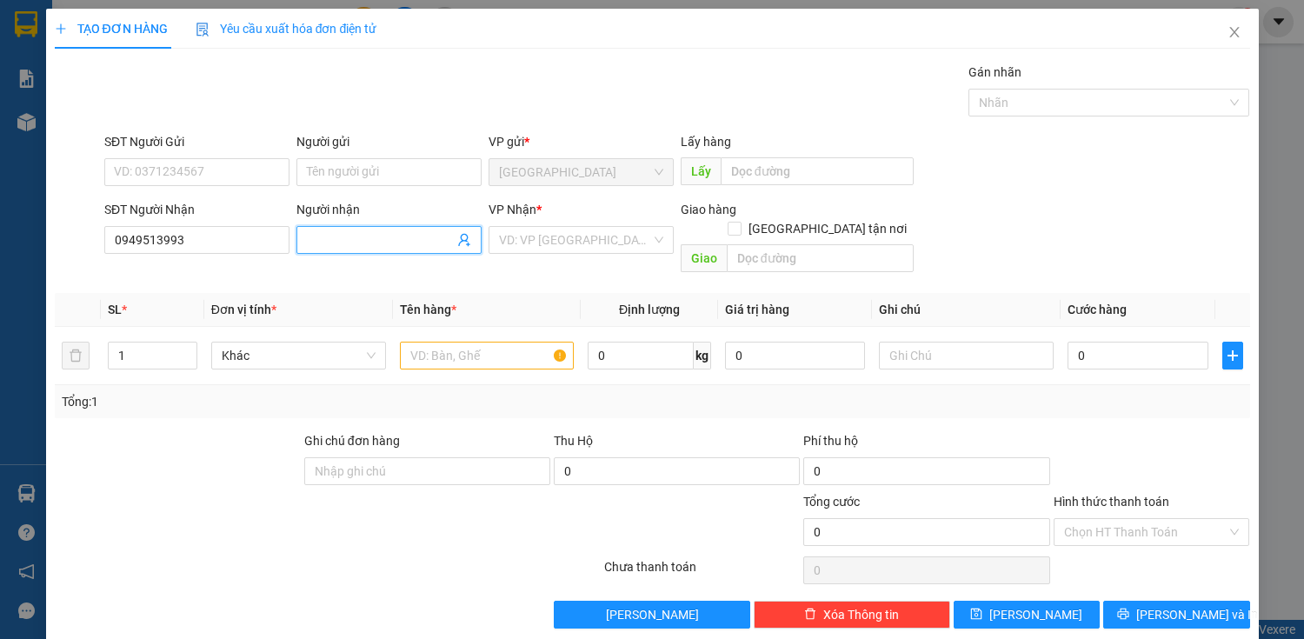
click at [327, 230] on input "Người nhận" at bounding box center [380, 239] width 147 height 19
type input "d"
drag, startPoint x: 342, startPoint y: 240, endPoint x: 241, endPoint y: 251, distance: 102.3
click at [241, 251] on div "SĐT Người Nhận 0949513993 Người nhận được VP Nhận * VD: VP Sài Gòn Giao hàng Gi…" at bounding box center [677, 240] width 1152 height 80
type input "D"
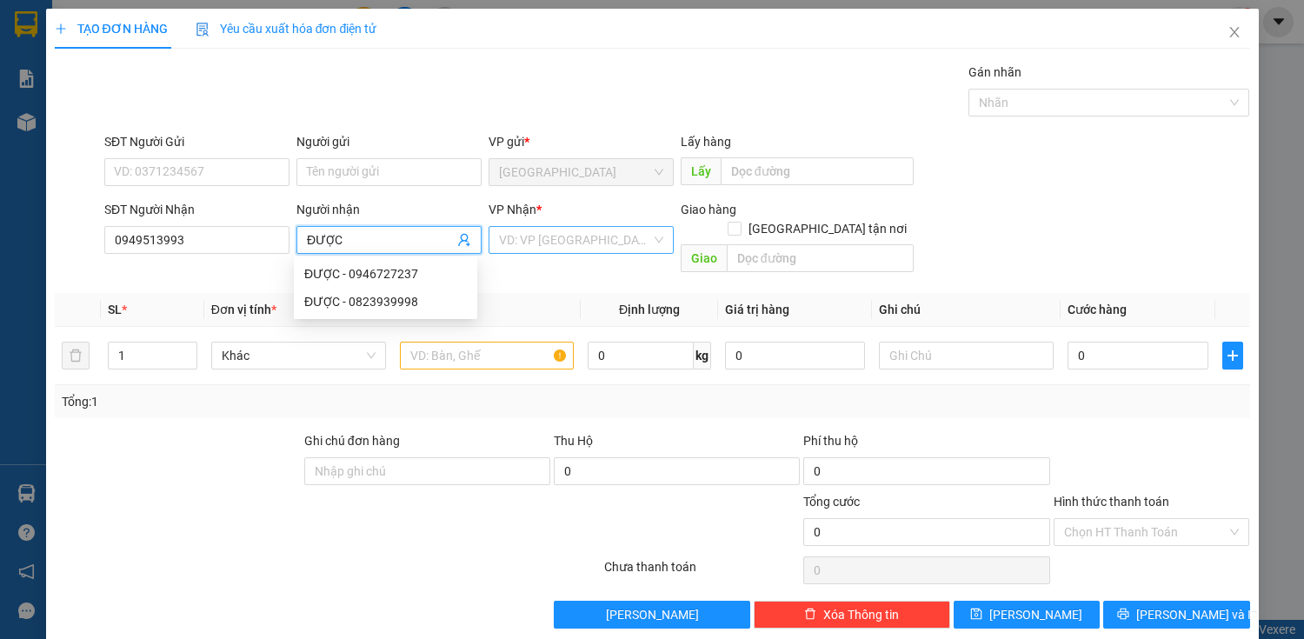
type input "ĐƯỢC"
click at [508, 233] on input "search" at bounding box center [575, 240] width 152 height 26
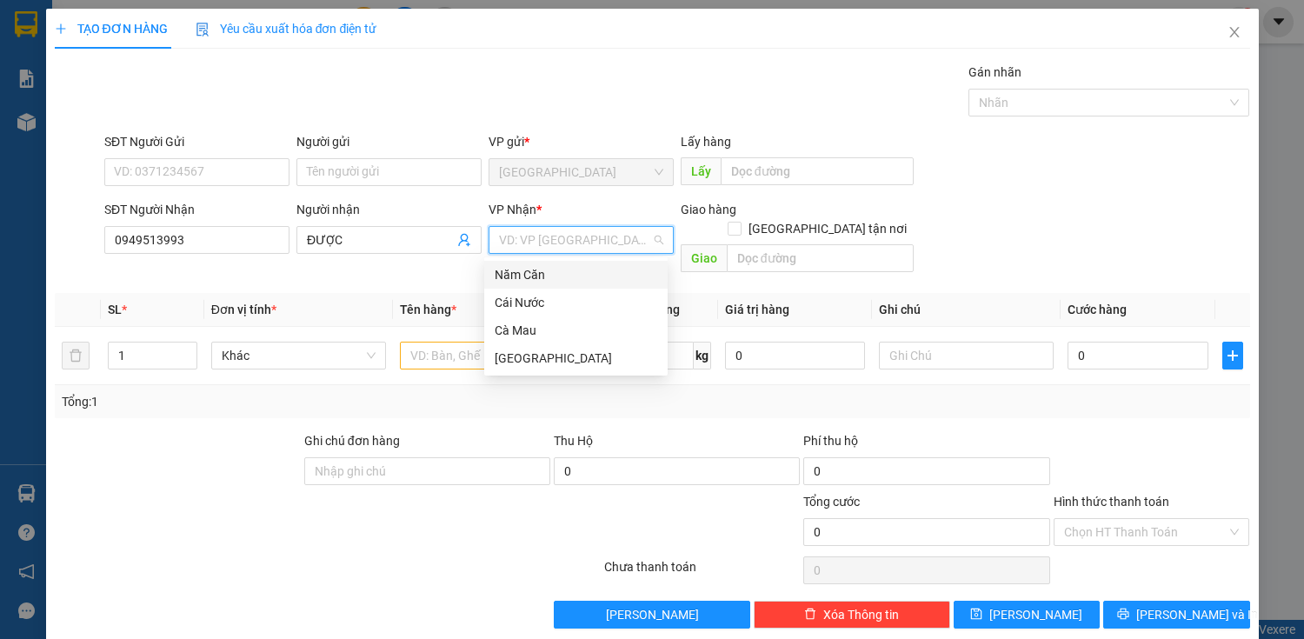
click at [520, 270] on div "Năm Căn" at bounding box center [576, 274] width 163 height 19
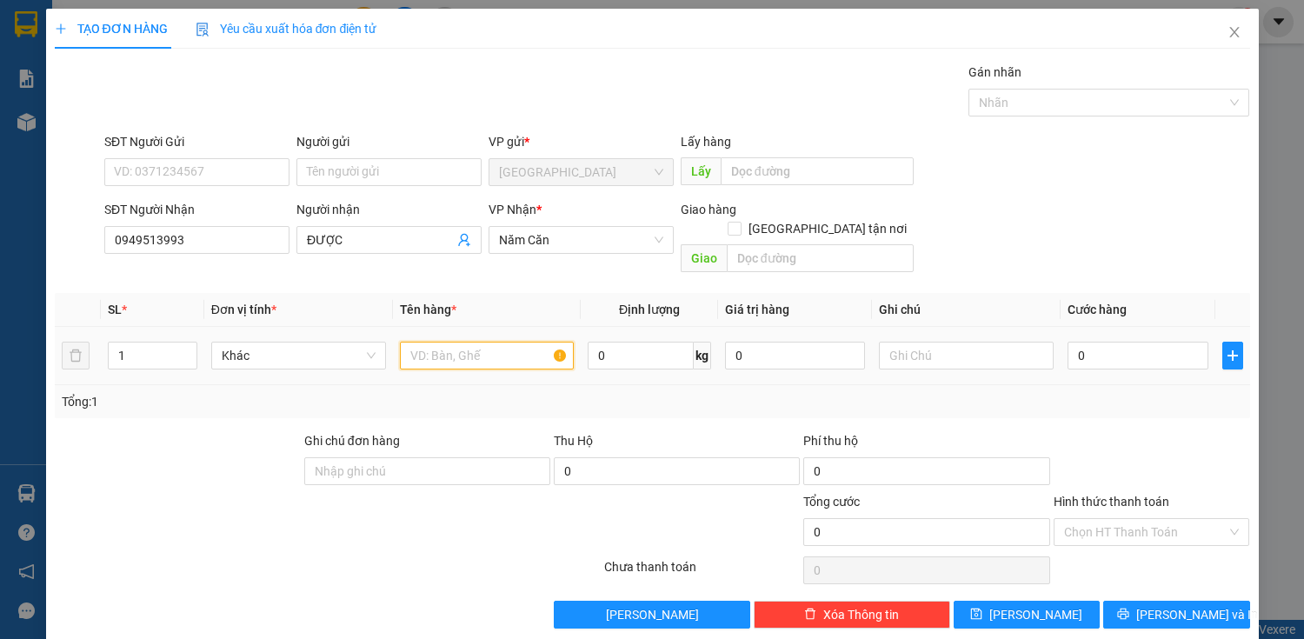
click at [445, 342] on input "text" at bounding box center [487, 356] width 175 height 28
click at [1090, 342] on input "0" at bounding box center [1137, 356] width 140 height 28
type input "5"
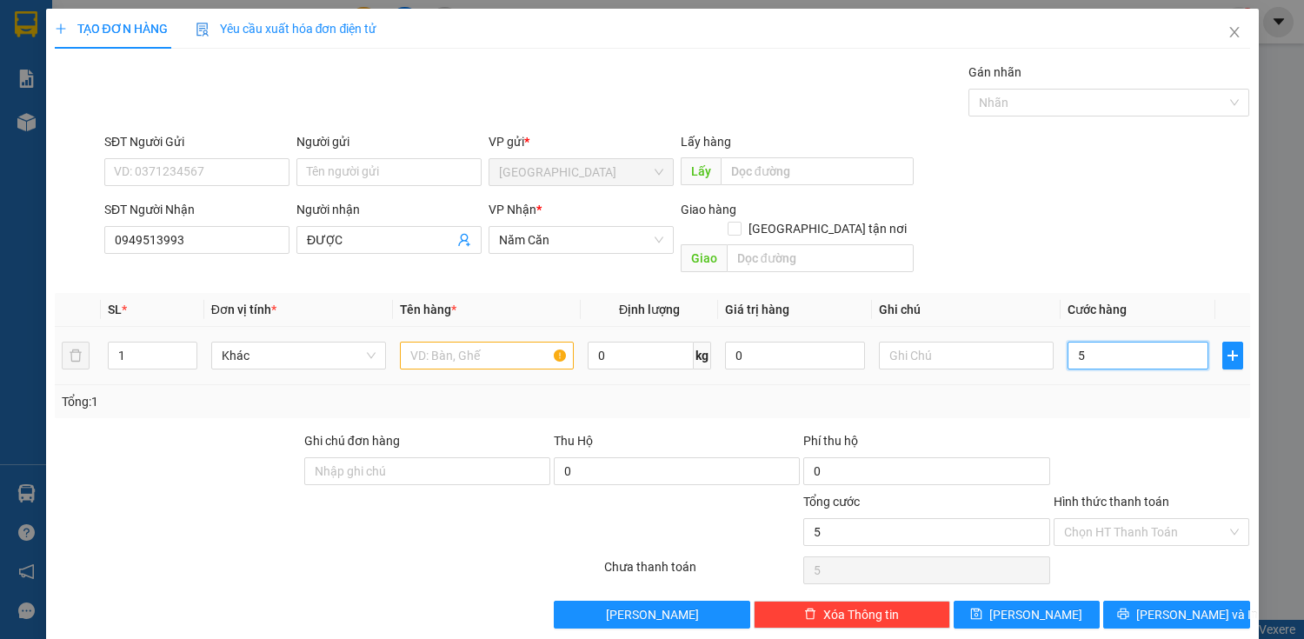
type input "50"
type input "500"
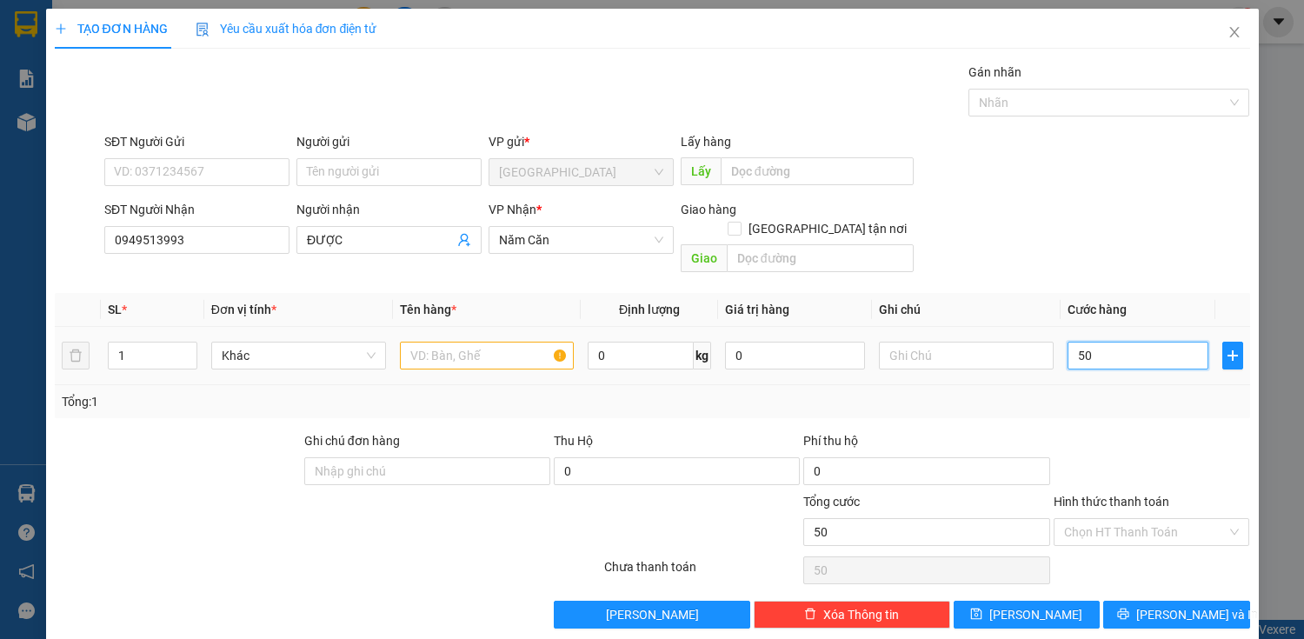
type input "500"
type input "5.000"
type input "50.000"
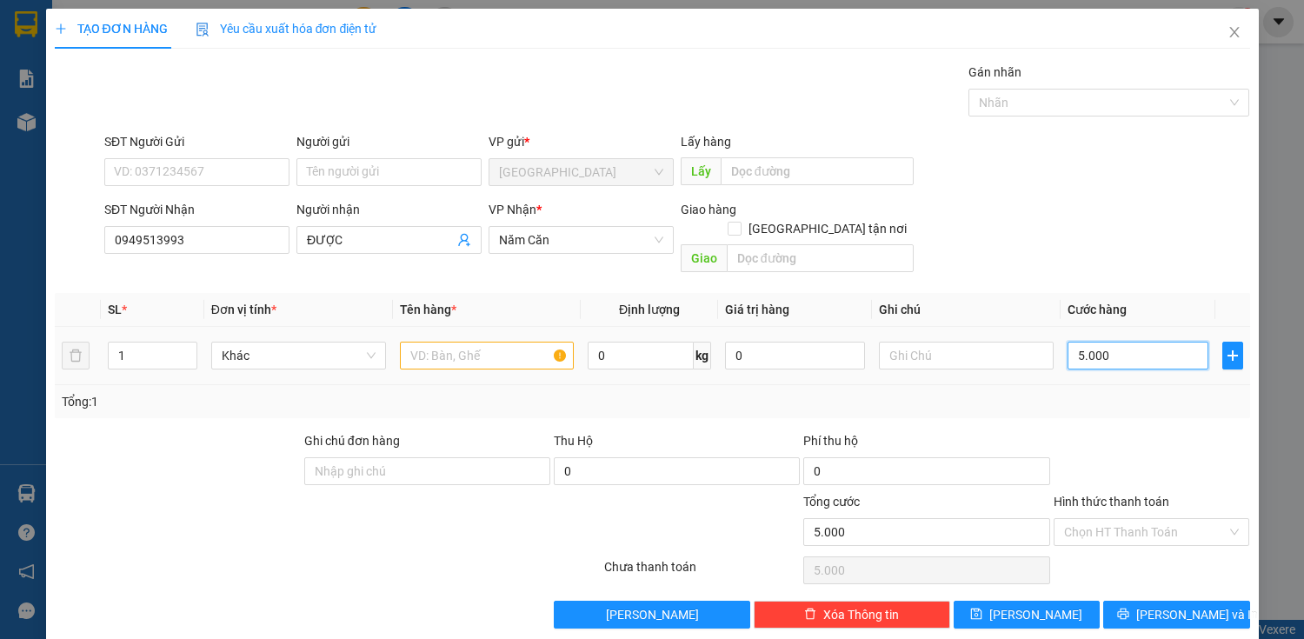
type input "50.000"
click at [453, 342] on input "text" at bounding box center [487, 356] width 175 height 28
type input "B"
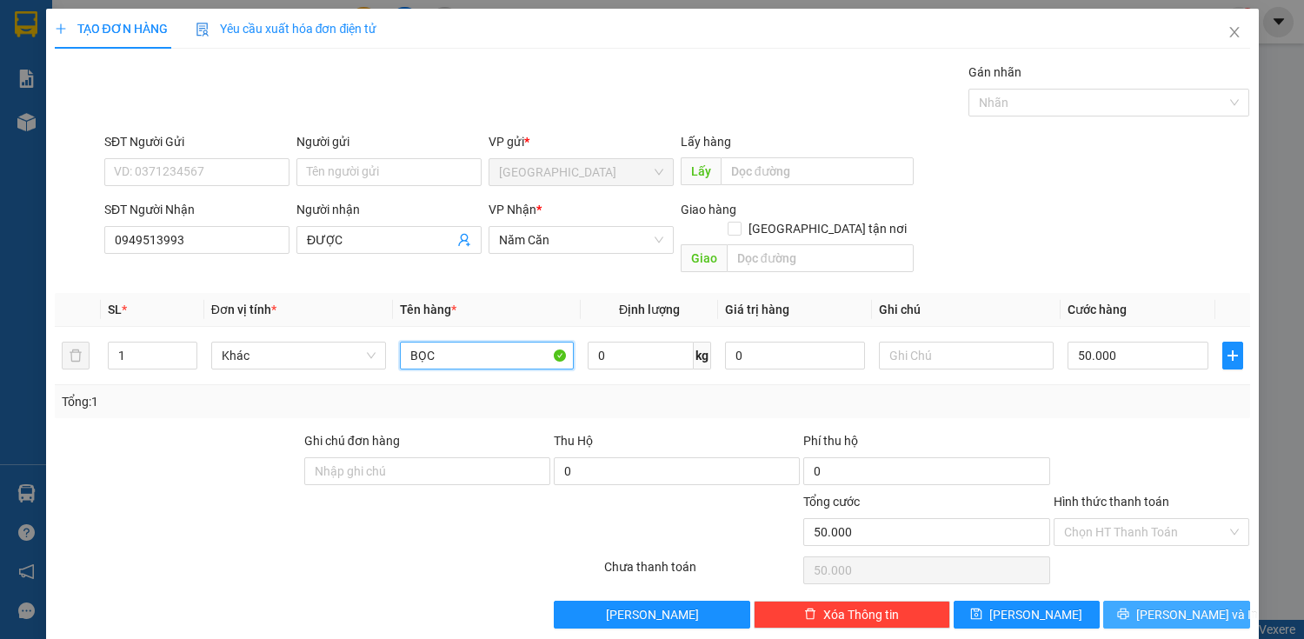
type input "BỌC"
click at [1155, 605] on span "[PERSON_NAME] và In" at bounding box center [1197, 614] width 122 height 19
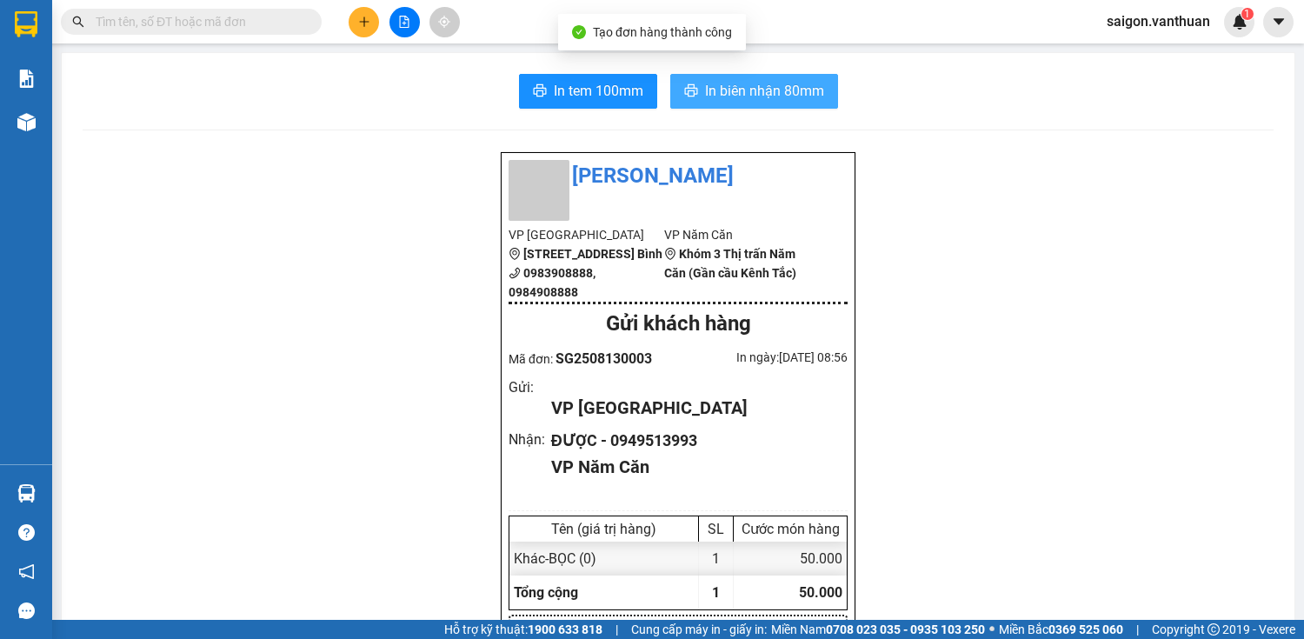
click at [740, 90] on span "In biên nhận 80mm" at bounding box center [764, 91] width 119 height 22
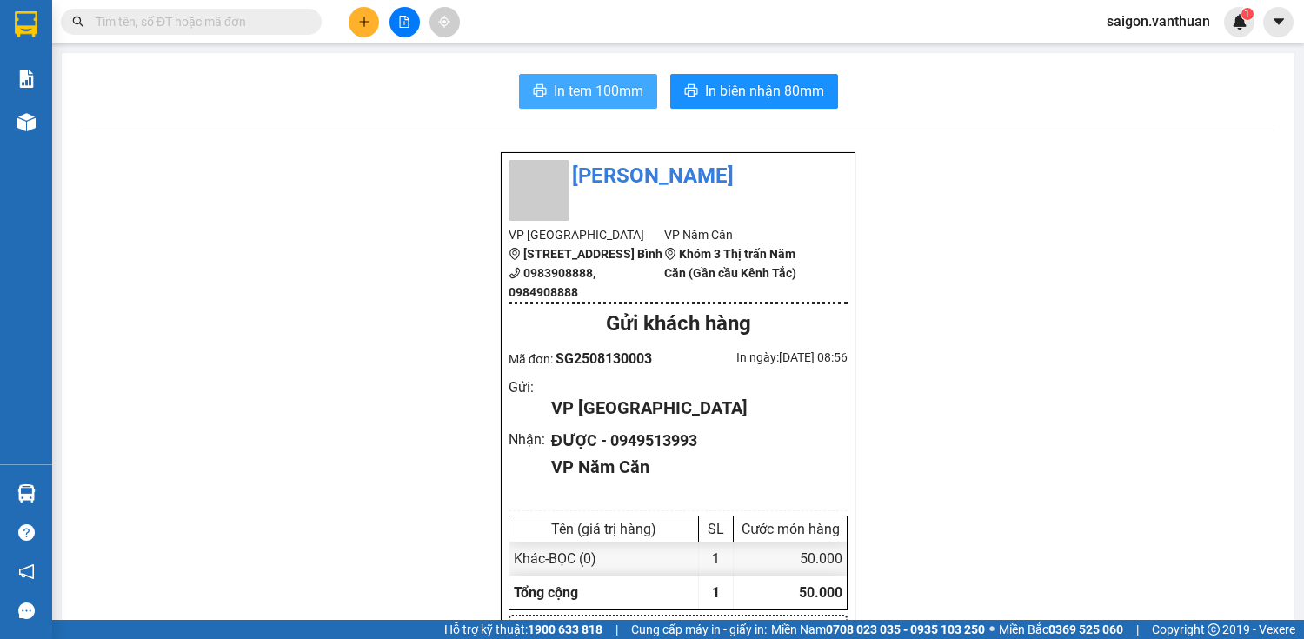
click at [576, 90] on span "In tem 100mm" at bounding box center [599, 91] width 90 height 22
click at [360, 24] on icon "plus" at bounding box center [364, 22] width 12 height 12
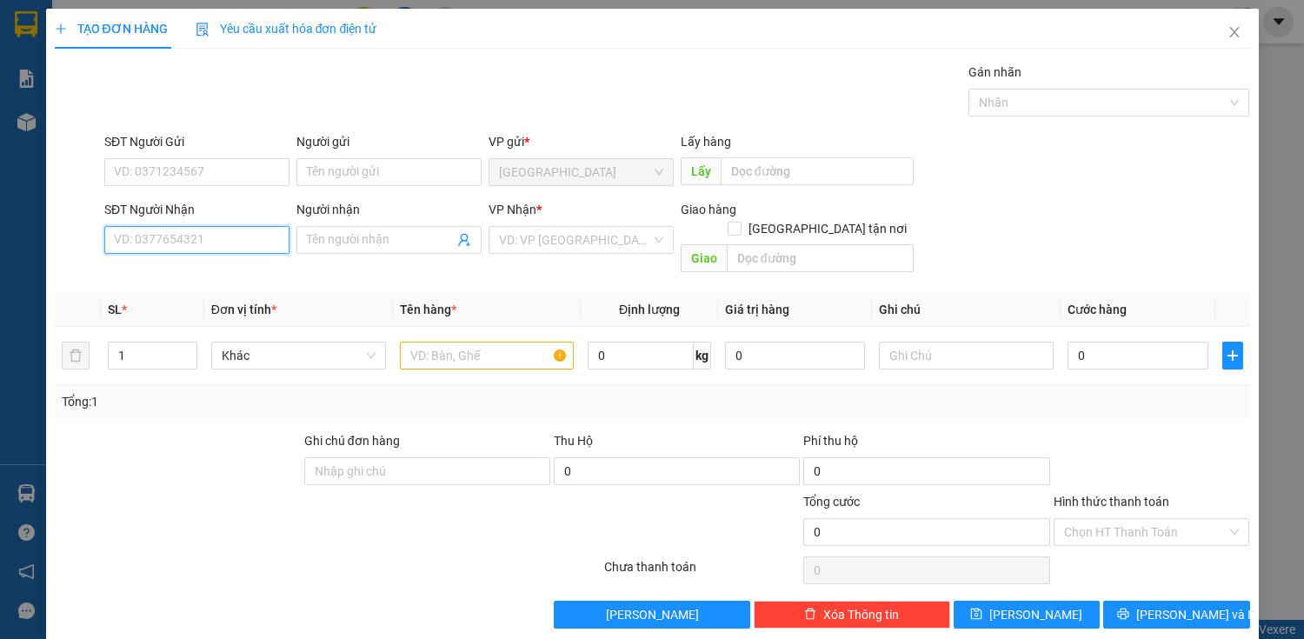
click at [233, 240] on input "SĐT Người Nhận" at bounding box center [196, 240] width 185 height 28
click at [214, 276] on div "0942909045 - NHƯ" at bounding box center [195, 273] width 163 height 19
type input "0942909045"
type input "NHƯ"
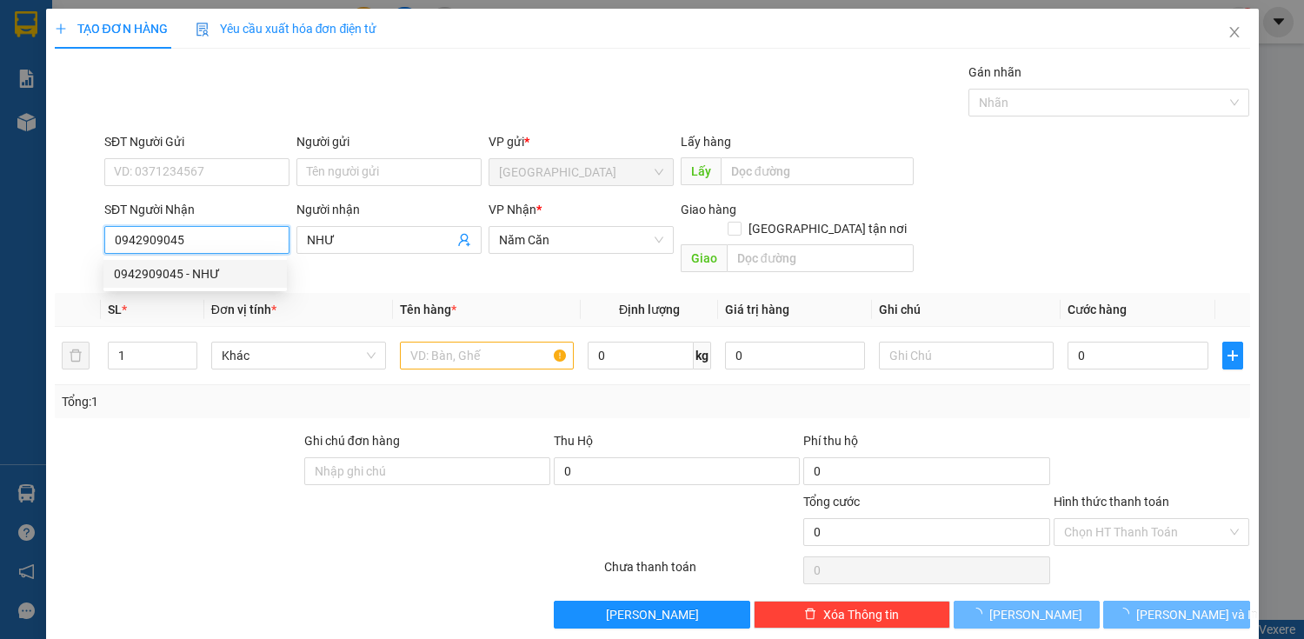
type input "100.000"
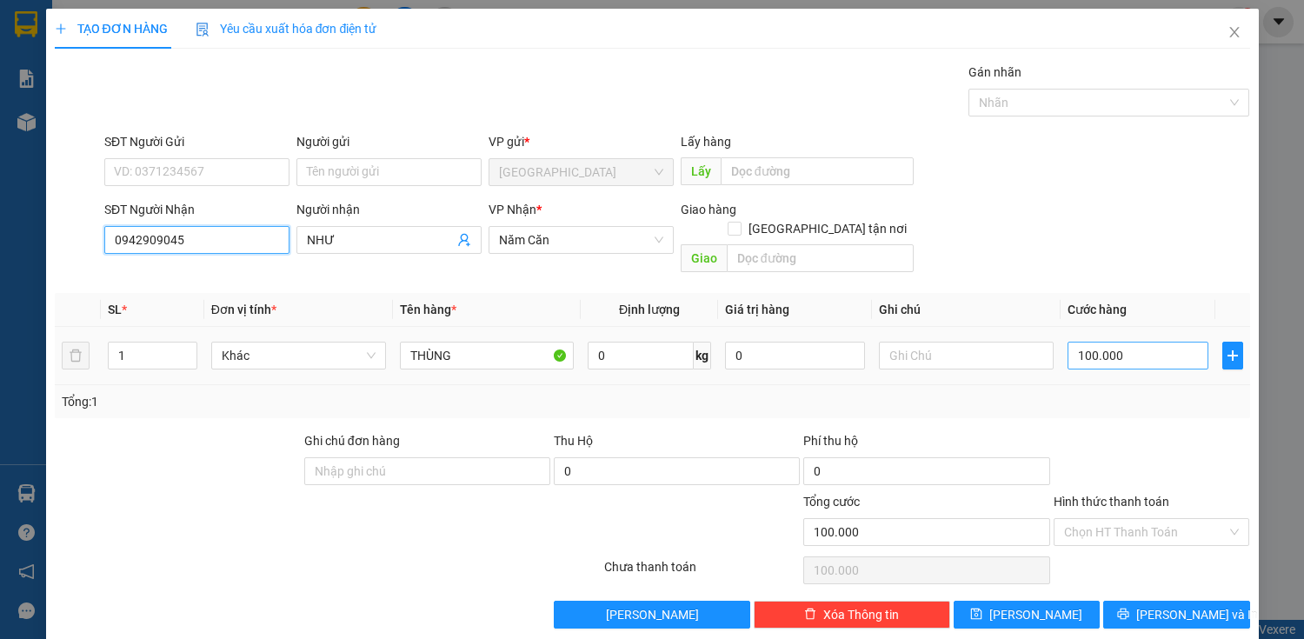
type input "0942909045"
click at [1147, 342] on input "100.000" at bounding box center [1137, 356] width 140 height 28
type input "6"
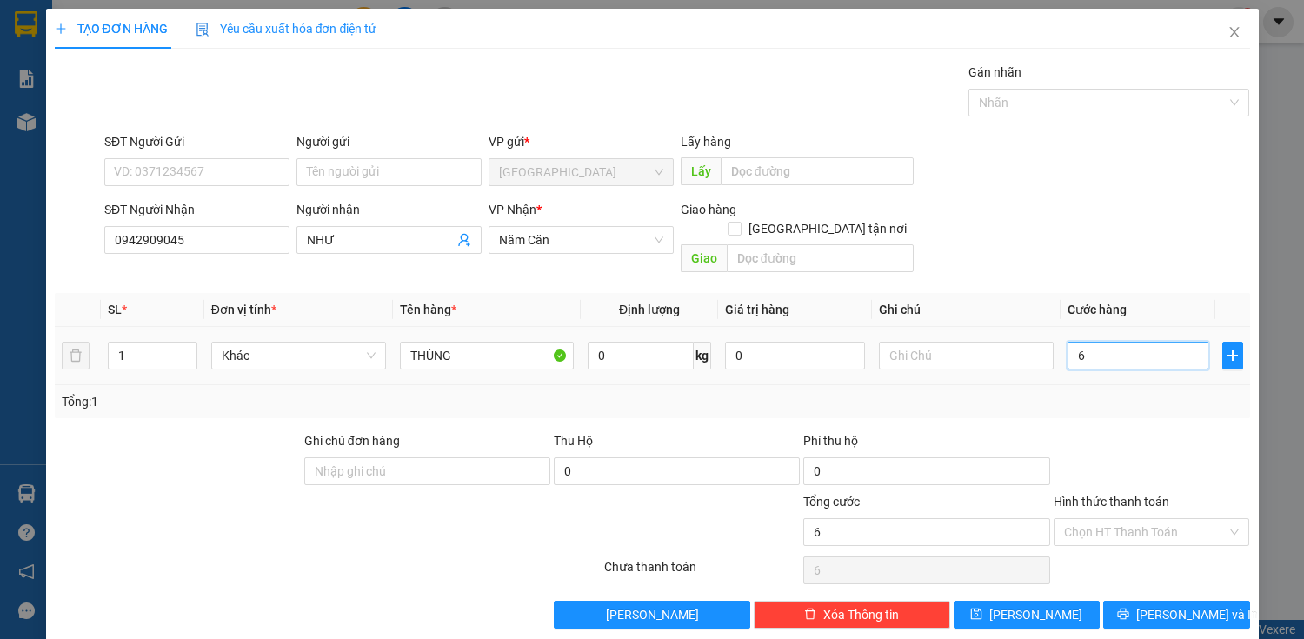
type input "60"
type input "600"
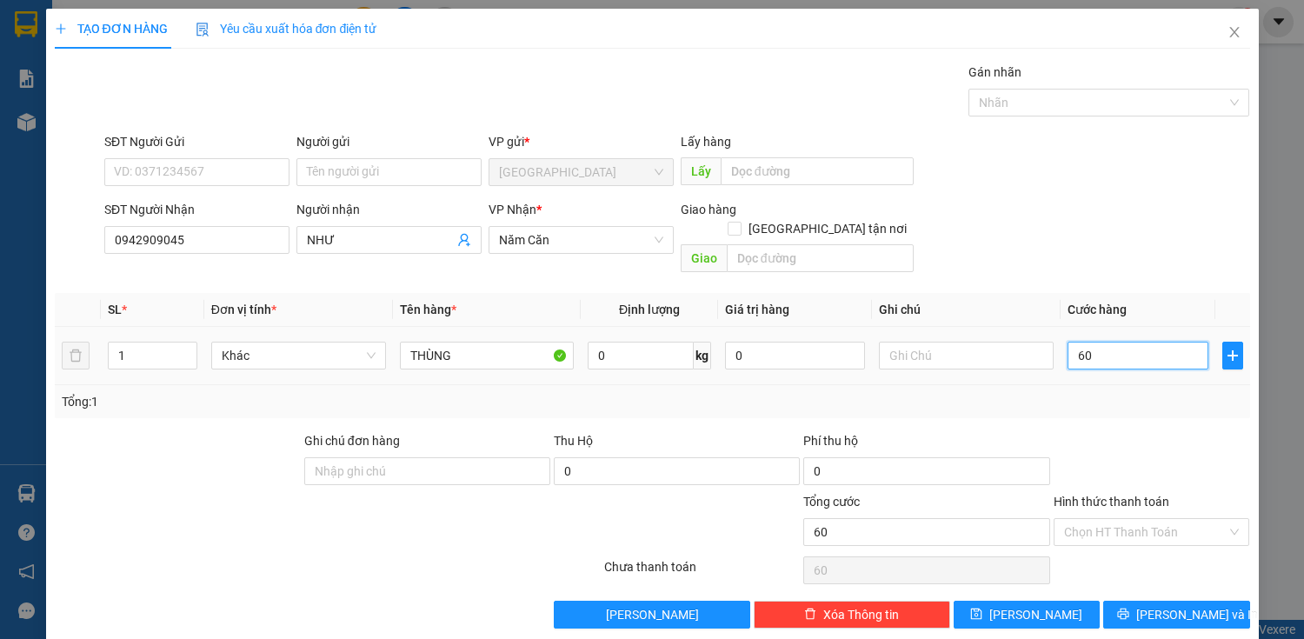
type input "600"
type input "6.000"
type input "60.000"
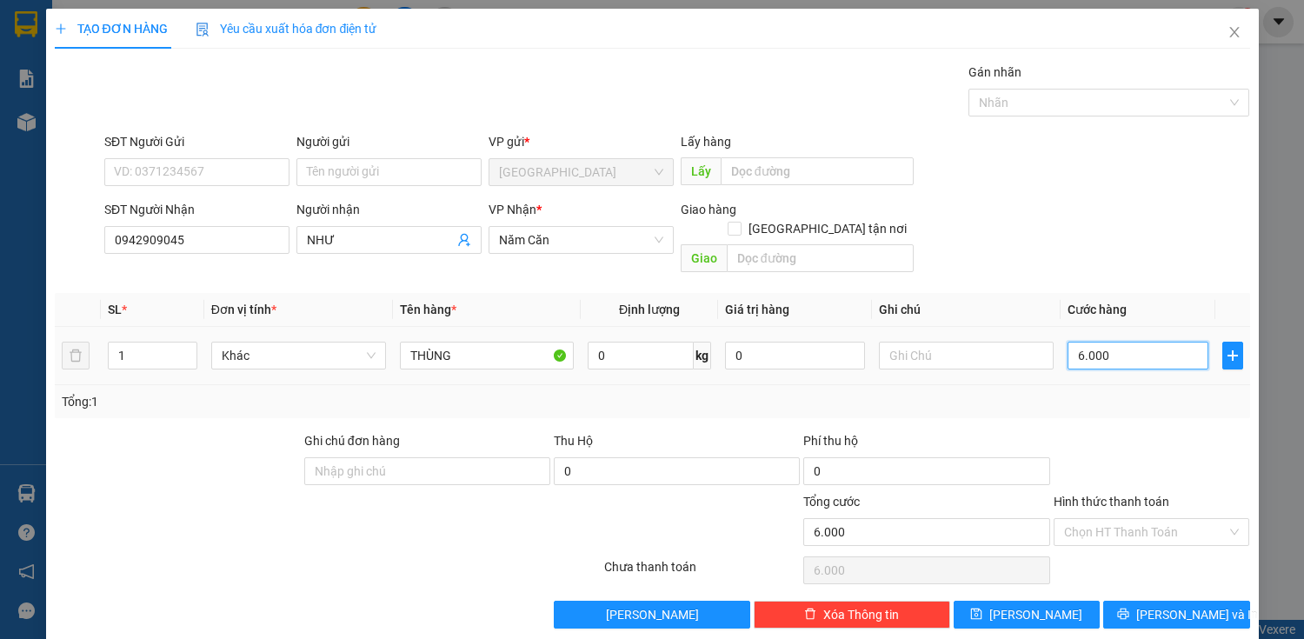
type input "60.000"
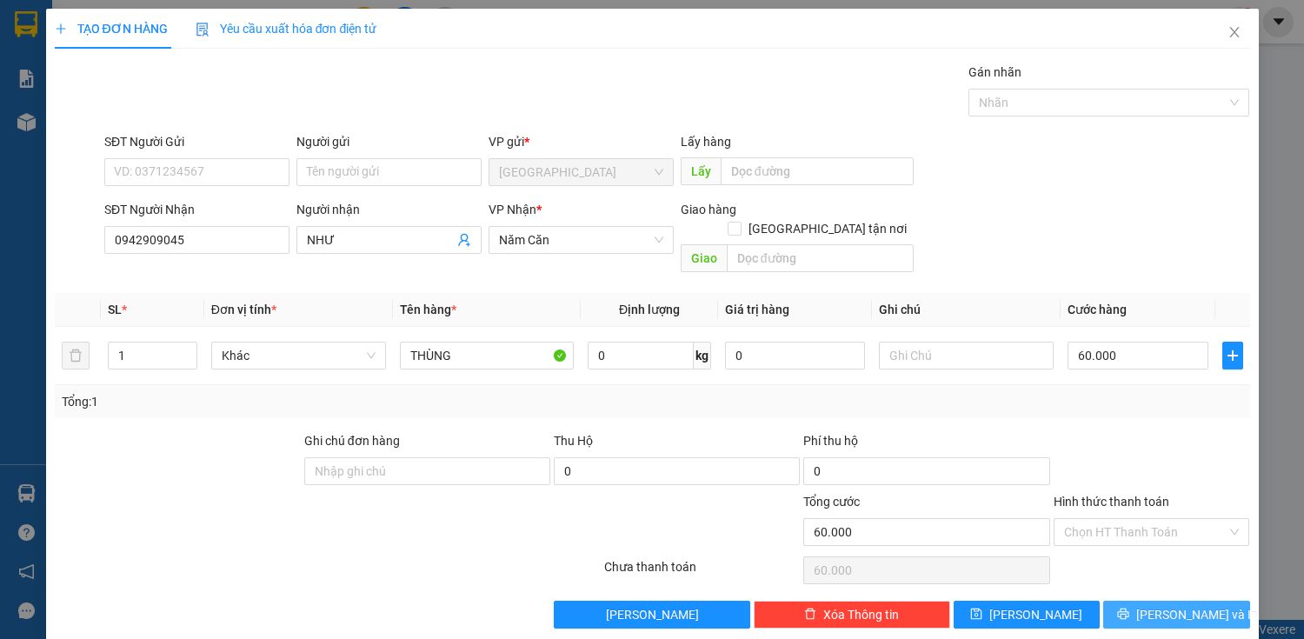
click at [1129, 608] on icon "printer" at bounding box center [1123, 613] width 11 height 11
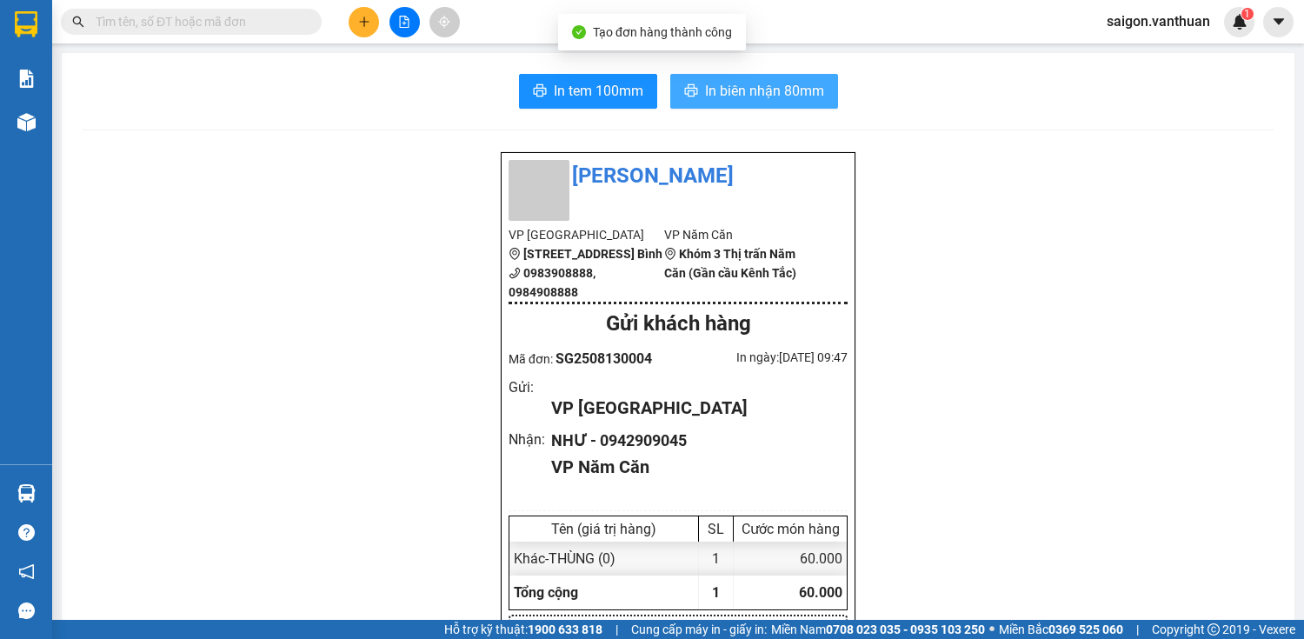
click at [754, 90] on span "In biên nhận 80mm" at bounding box center [764, 91] width 119 height 22
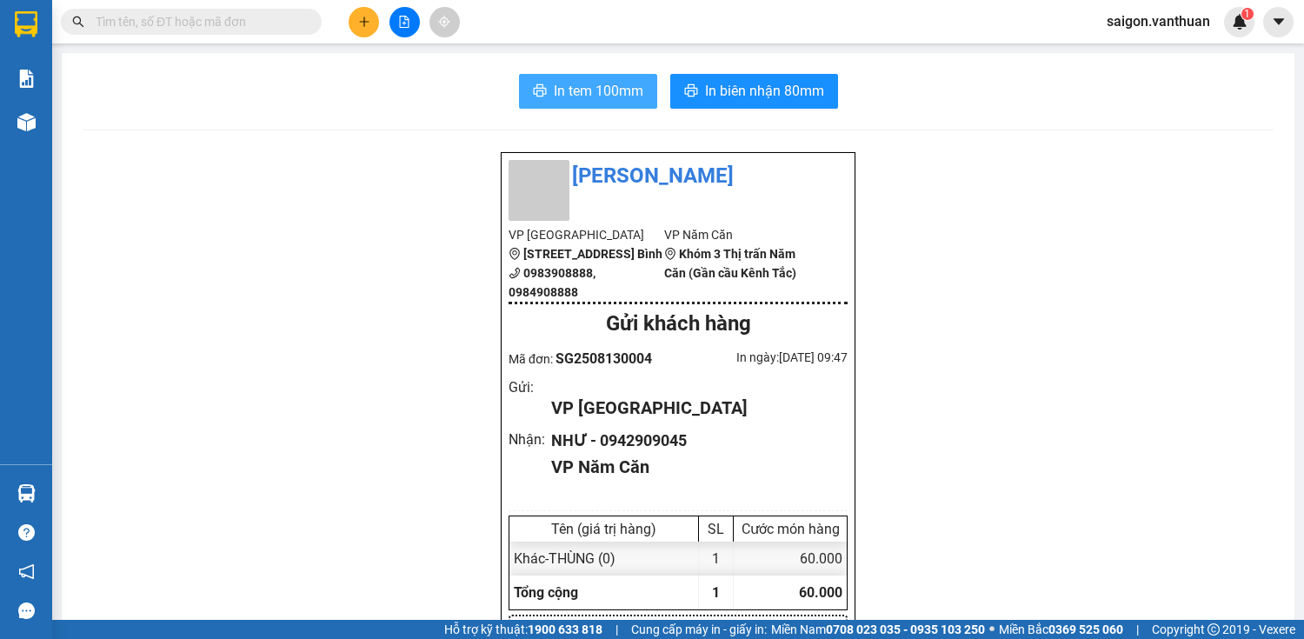
click at [608, 97] on span "In tem 100mm" at bounding box center [599, 91] width 90 height 22
